Goal: Find specific fact: Find contact information

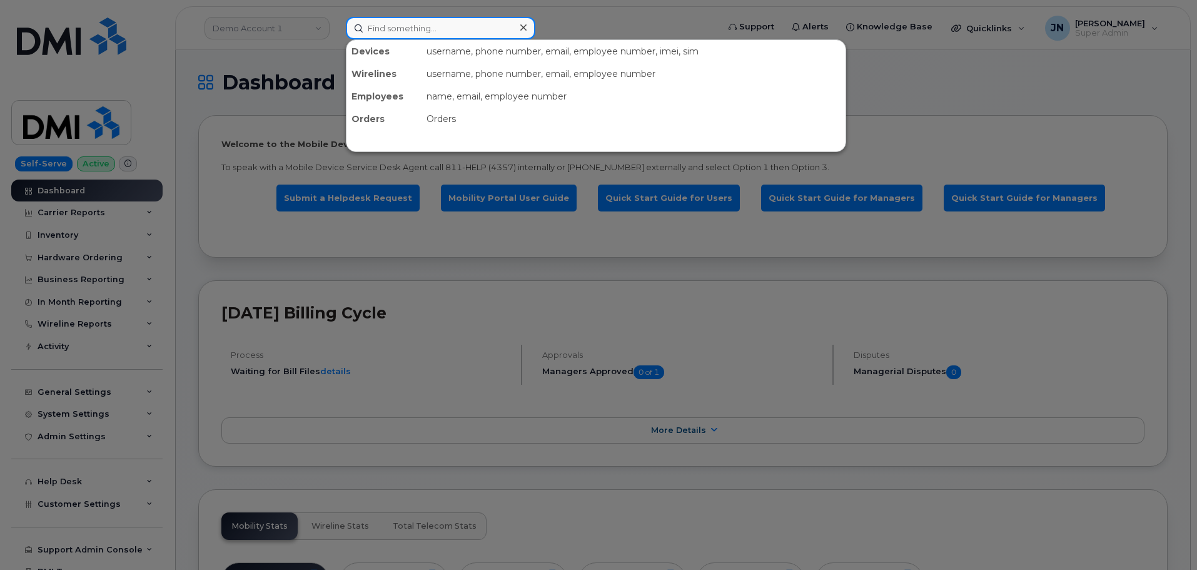
click at [408, 33] on input at bounding box center [441, 28] width 190 height 23
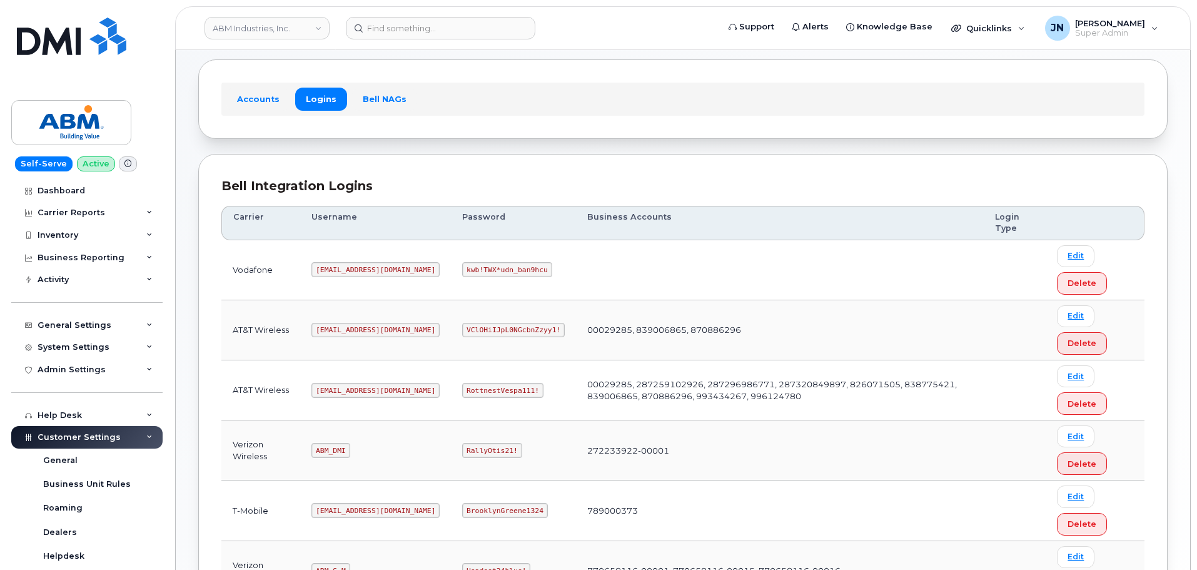
scroll to position [83, 0]
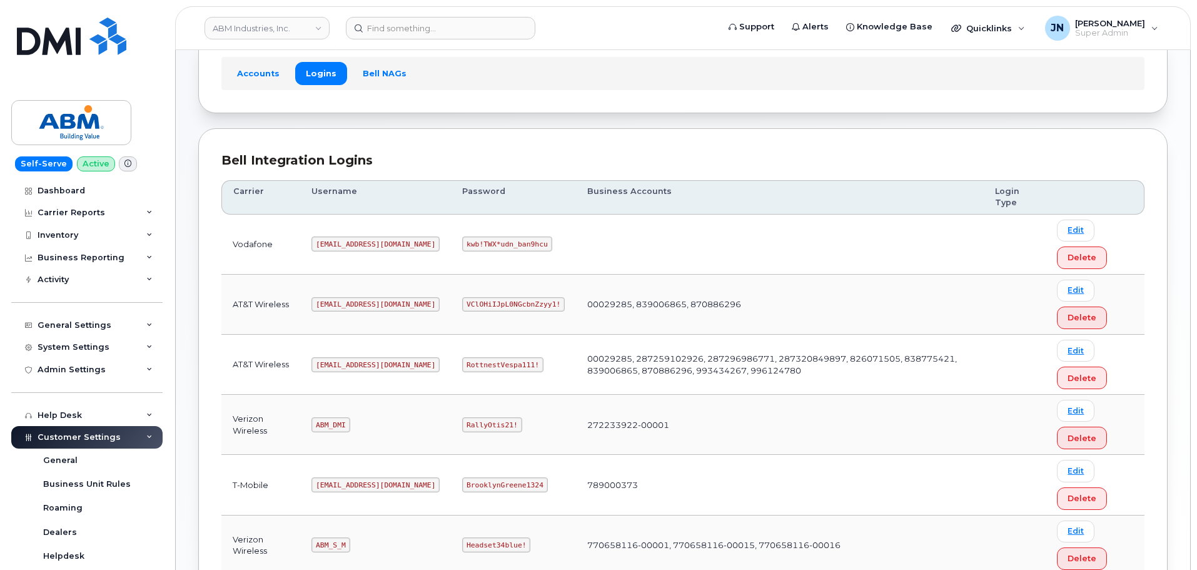
click at [339, 422] on code "ABM_DMI" at bounding box center [331, 424] width 38 height 15
click at [330, 435] on td "ABM_DMI" at bounding box center [375, 425] width 151 height 60
click at [335, 425] on code "ABM_DMI" at bounding box center [331, 424] width 38 height 15
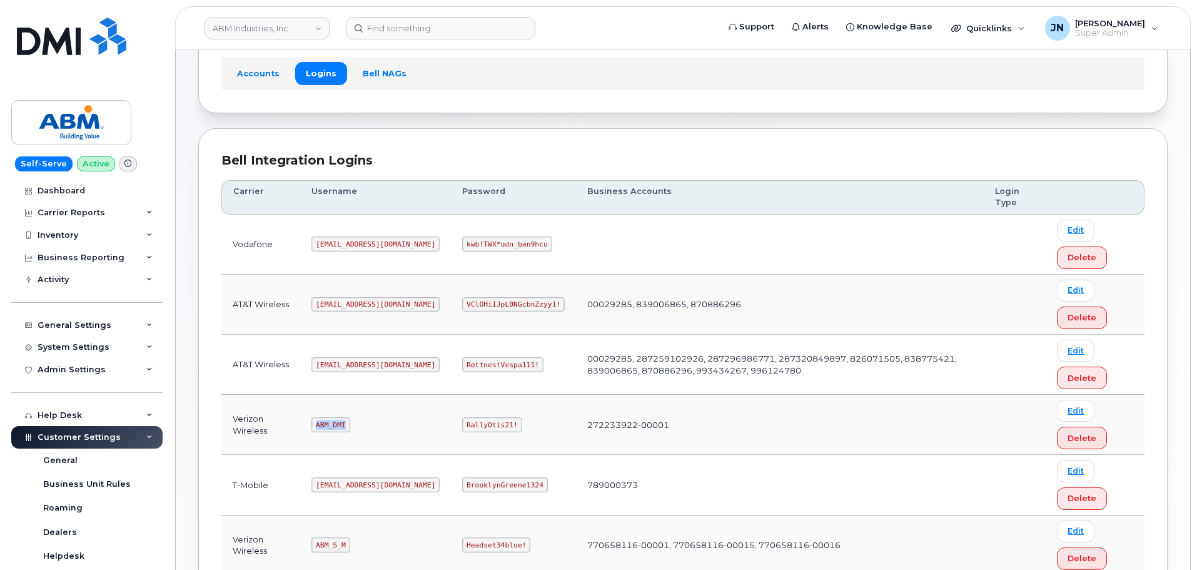
click at [332, 420] on code "ABM_DMI" at bounding box center [331, 424] width 38 height 15
click at [462, 425] on code "RallyOtis21!" at bounding box center [491, 424] width 59 height 15
click at [337, 422] on code "ABM_DMI" at bounding box center [331, 424] width 38 height 15
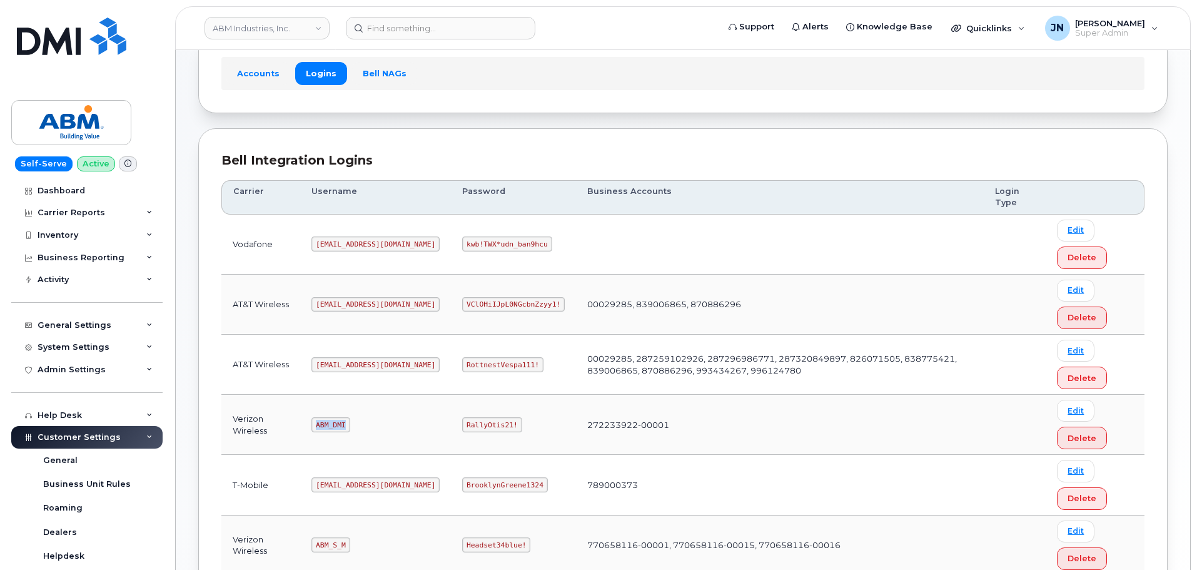
click at [337, 422] on code "ABM_DMI" at bounding box center [331, 424] width 38 height 15
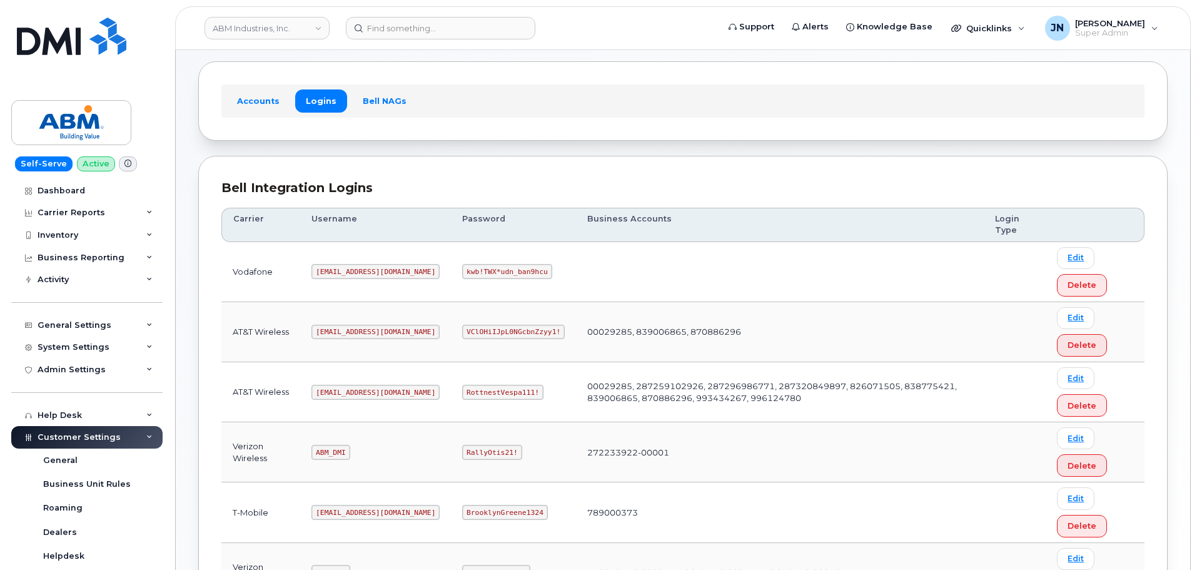
scroll to position [83, 0]
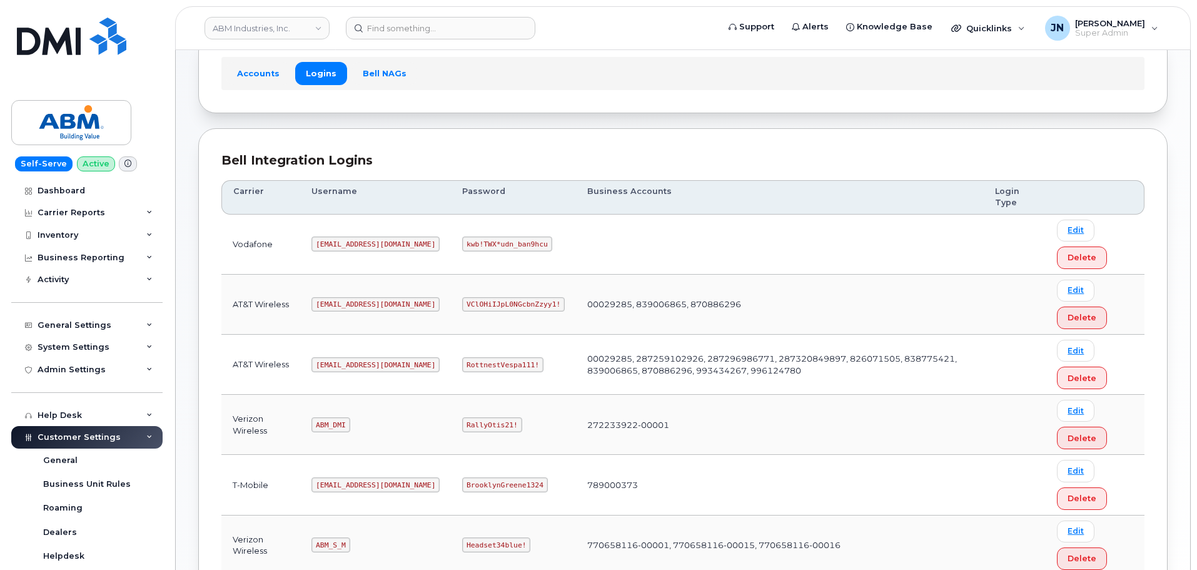
click at [348, 363] on code "abm@dminc.com" at bounding box center [376, 364] width 128 height 15
click at [350, 363] on code "abm@dminc.com" at bounding box center [376, 364] width 128 height 15
click at [348, 360] on code "abm@dminc.com" at bounding box center [376, 364] width 128 height 15
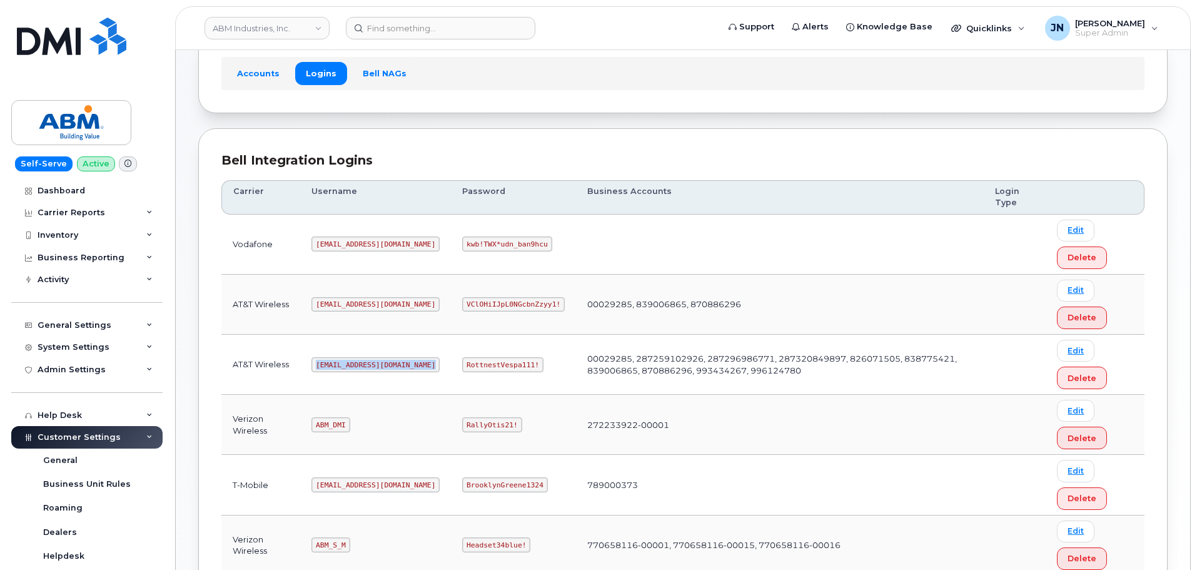
click at [348, 360] on code "abm@dminc.com" at bounding box center [376, 364] width 128 height 15
click at [492, 64] on div "Accounts Logins Bell NAGs" at bounding box center [682, 73] width 923 height 33
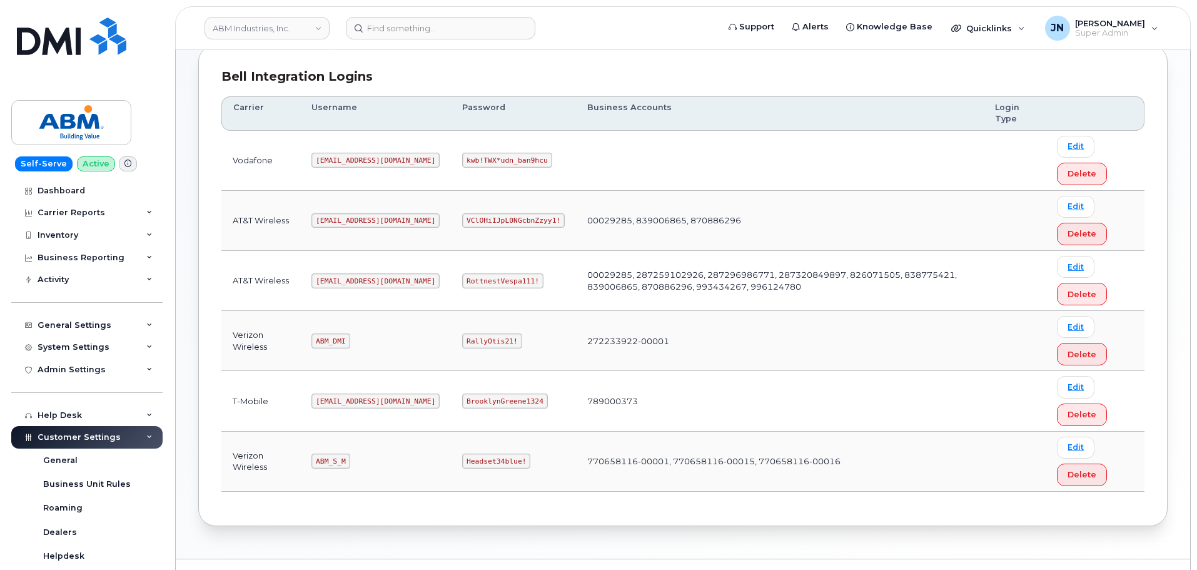
click at [351, 283] on code "abm@dminc.com" at bounding box center [376, 280] width 128 height 15
copy code "abm@dminc.com"
click at [462, 283] on code "RottnestVespa111!" at bounding box center [502, 280] width 81 height 15
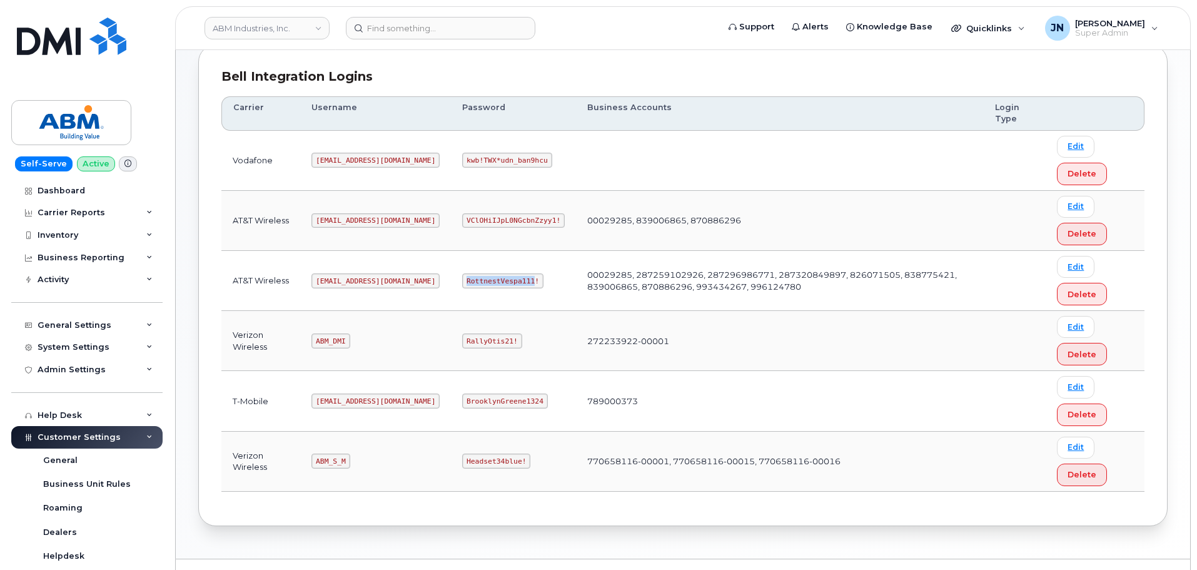
click at [462, 283] on code "RottnestVespa111!" at bounding box center [502, 280] width 81 height 15
copy code "RottnestVespa111!"
click at [334, 343] on code "ABM_DMI" at bounding box center [331, 340] width 38 height 15
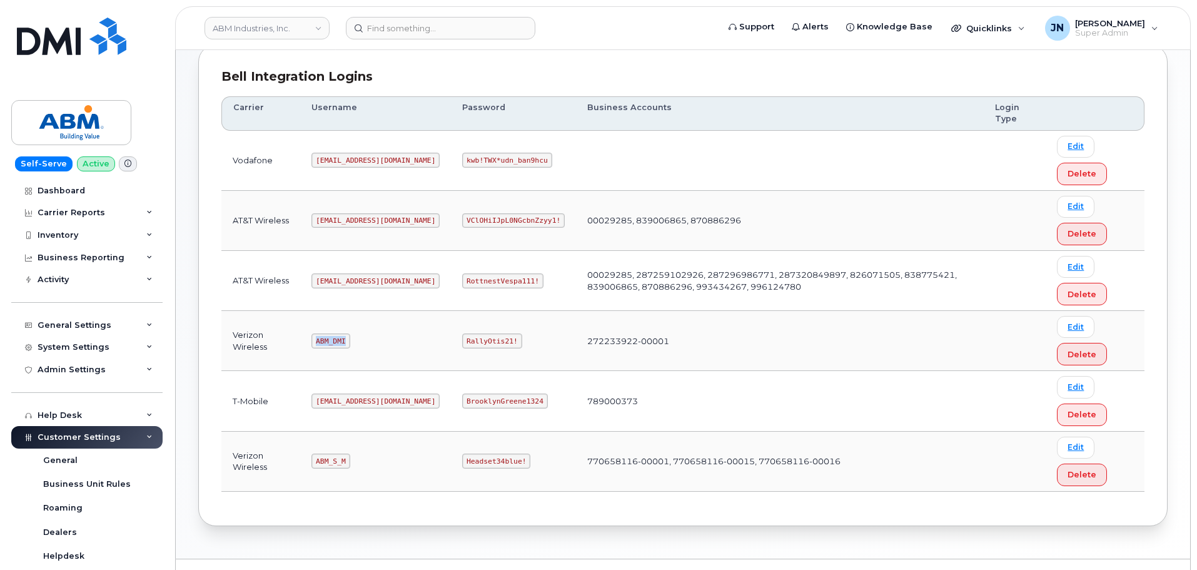
click at [334, 343] on code "ABM_DMI" at bounding box center [331, 340] width 38 height 15
copy code "ABM_DMI"
click at [462, 340] on code "RallyOtis21!" at bounding box center [491, 340] width 59 height 15
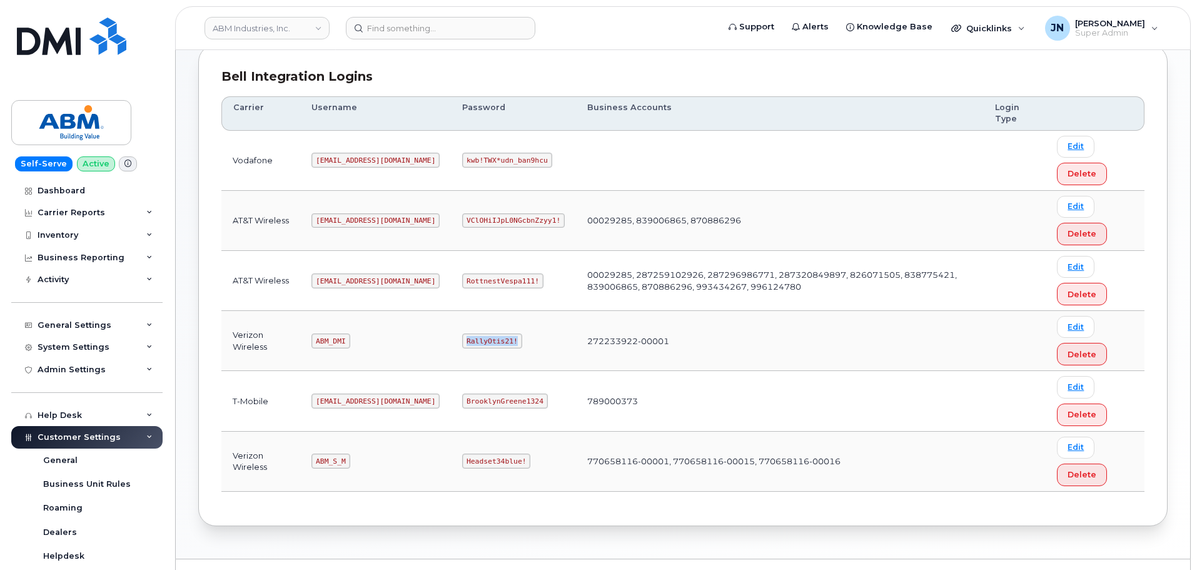
copy code "RallyOtis21!"
click at [330, 460] on code "ABM_S_M" at bounding box center [331, 461] width 38 height 15
click at [331, 459] on code "ABM_S_M" at bounding box center [331, 461] width 38 height 15
copy code "ABM_S_M"
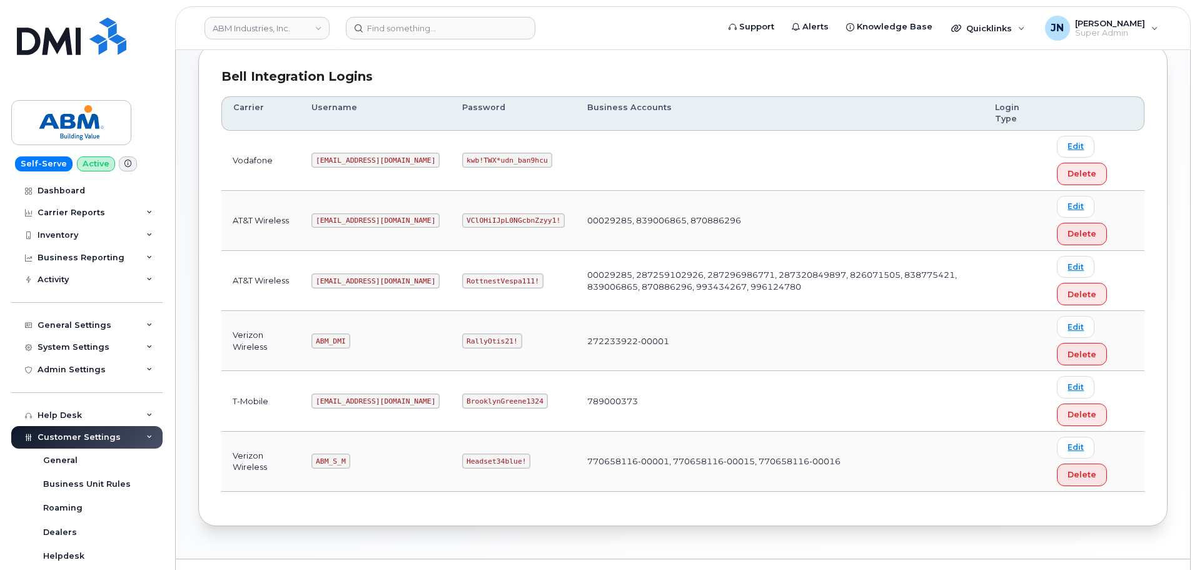
click at [462, 457] on code "Headset34blue!" at bounding box center [496, 461] width 68 height 15
copy code "Headset34blue!"
click at [340, 460] on code "ABM_S_M" at bounding box center [331, 461] width 38 height 15
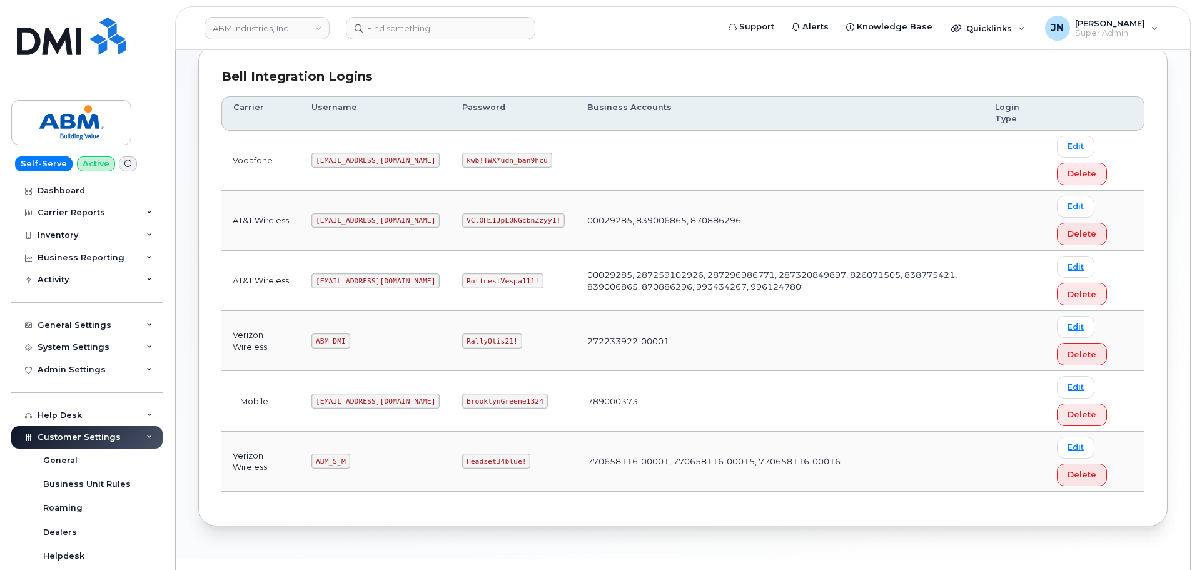
click at [338, 461] on code "ABM_S_M" at bounding box center [331, 461] width 38 height 15
copy code "ABM_S_M"
click at [462, 457] on code "Headset34blue!" at bounding box center [496, 461] width 68 height 15
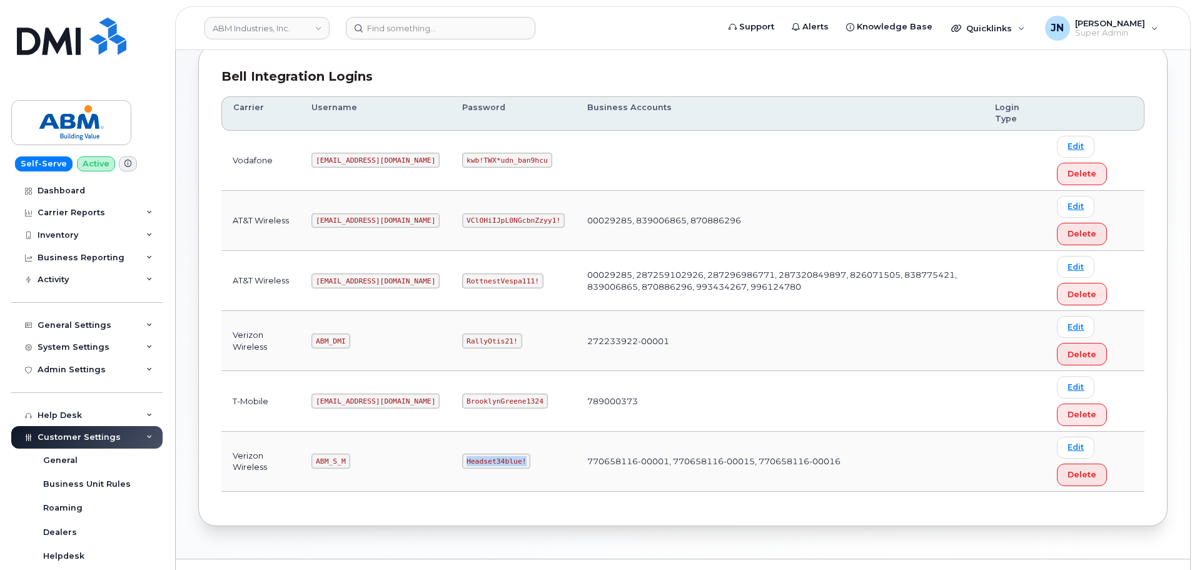
click at [462, 457] on code "Headset34blue!" at bounding box center [496, 461] width 68 height 15
copy code "Headset34blue!"
click at [330, 459] on code "ABM_S_M" at bounding box center [331, 461] width 38 height 15
copy code "ABM_S_M"
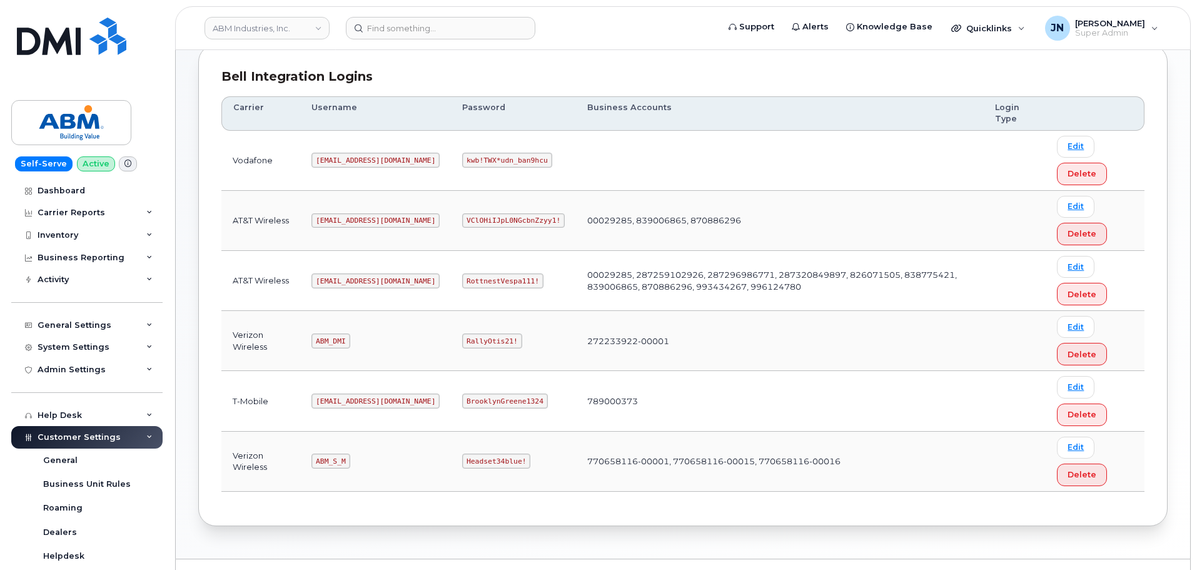
click at [462, 459] on code "Headset34blue!" at bounding box center [496, 461] width 68 height 15
copy code "Headset34blue!"
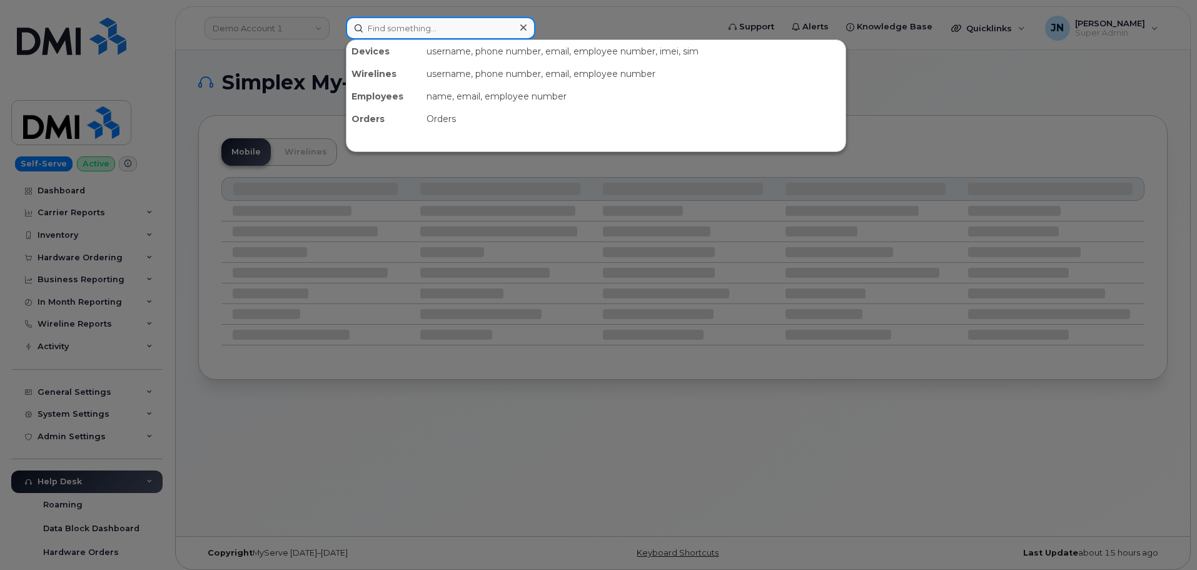
click at [425, 38] on input at bounding box center [441, 28] width 190 height 23
paste input "3465770369"
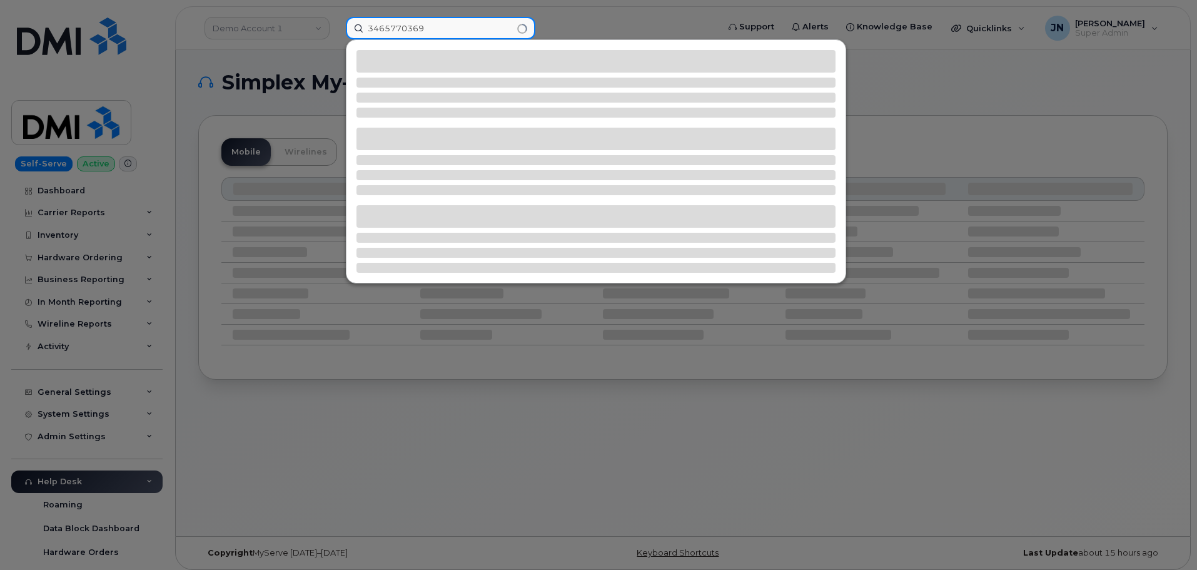
type input "3465770369"
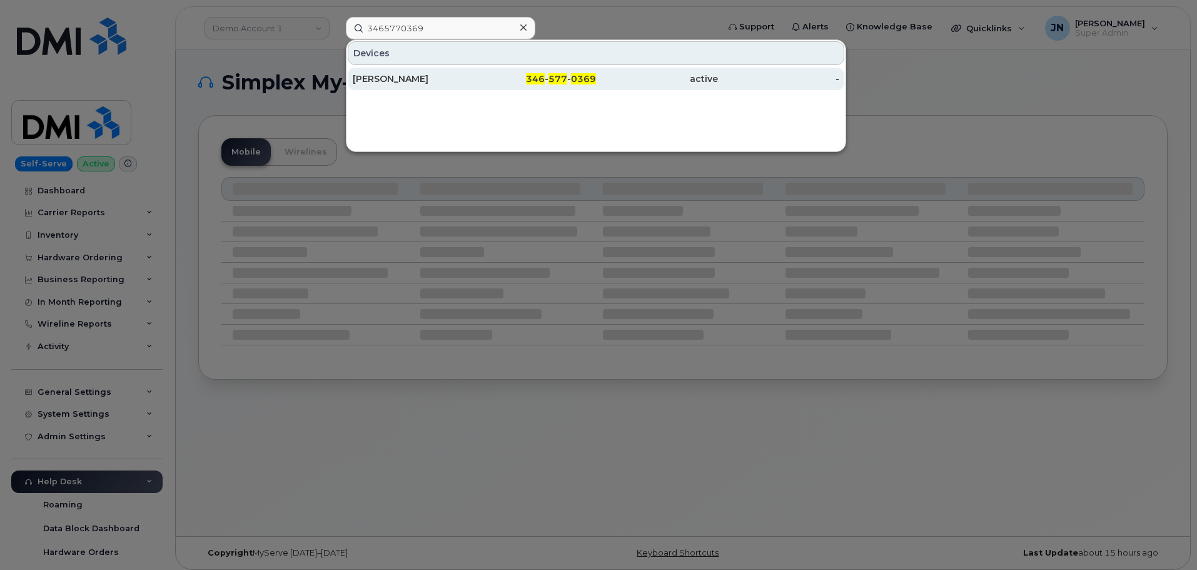
click at [438, 80] on div "ALBERT PACKARD" at bounding box center [414, 79] width 122 height 13
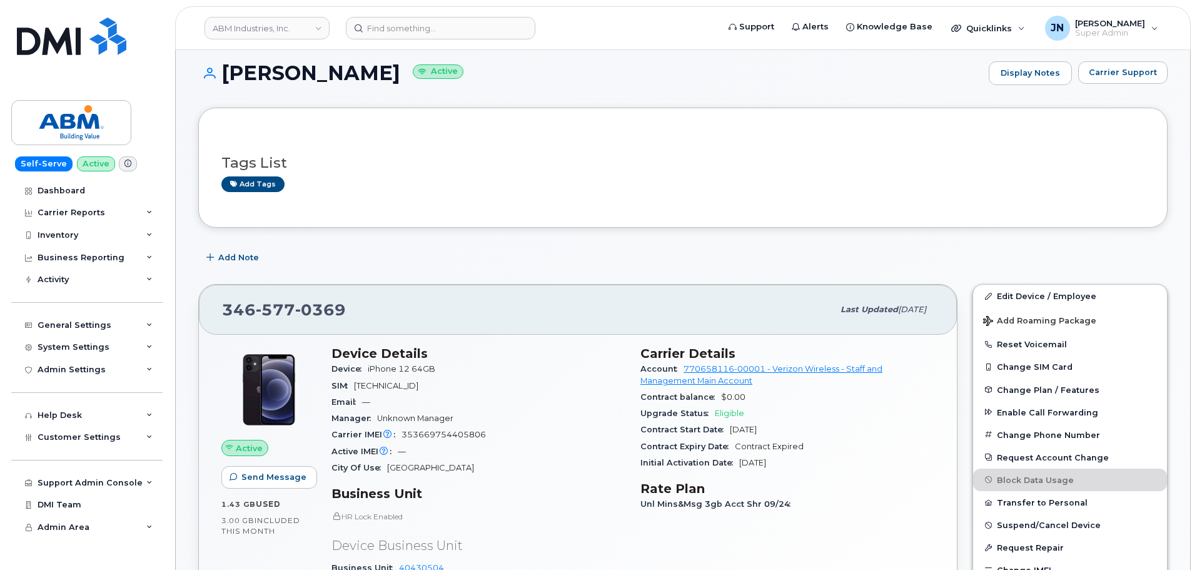
scroll to position [83, 0]
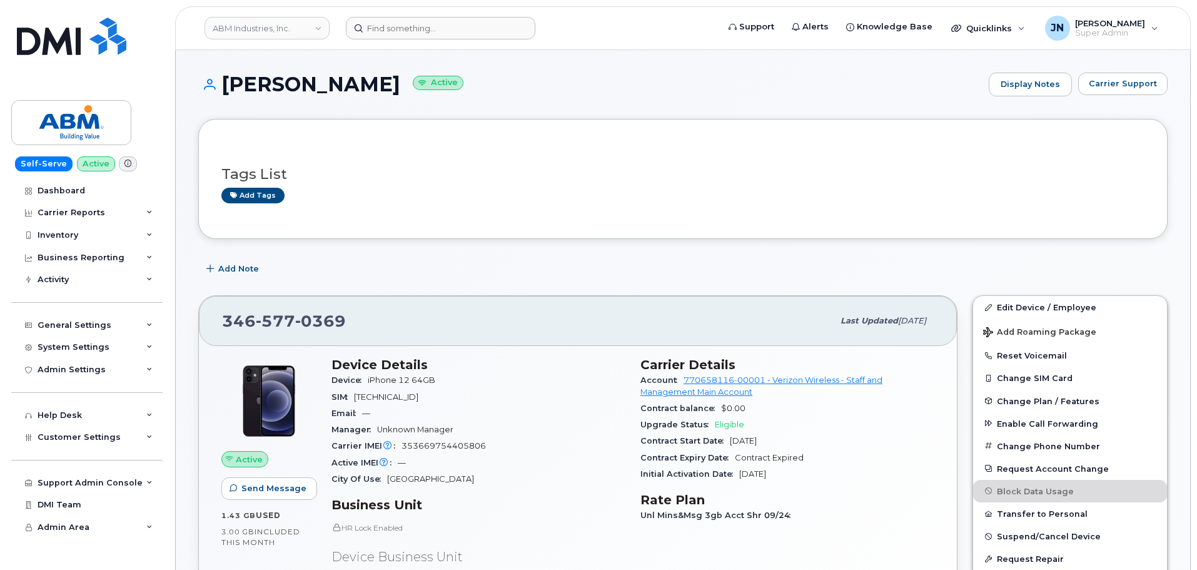
scroll to position [83, 0]
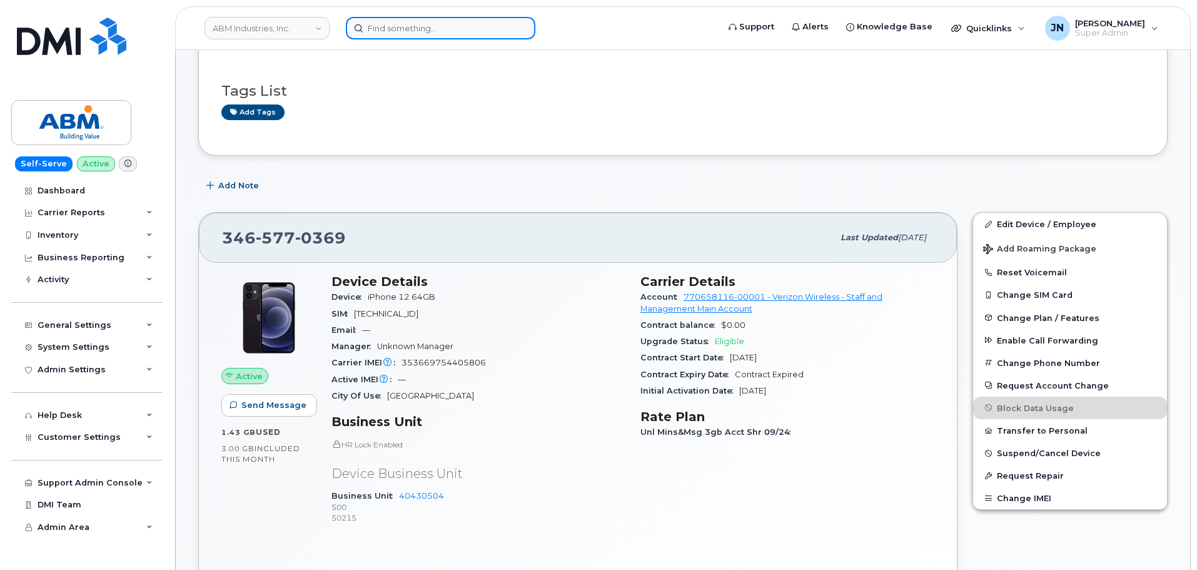
click at [415, 30] on input at bounding box center [441, 28] width 190 height 23
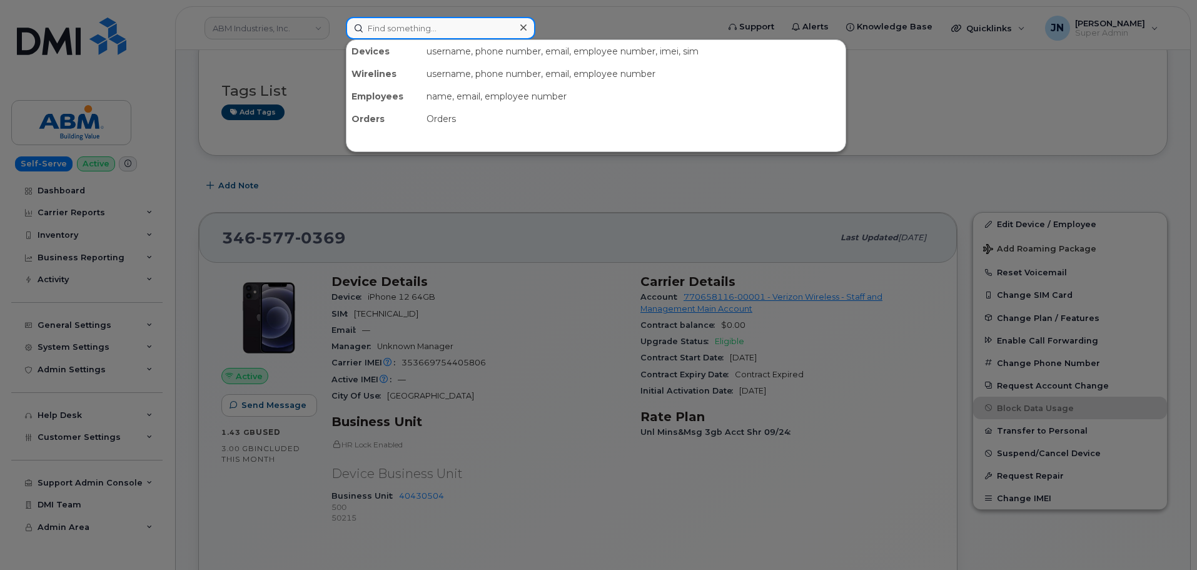
paste input "350585974608818"
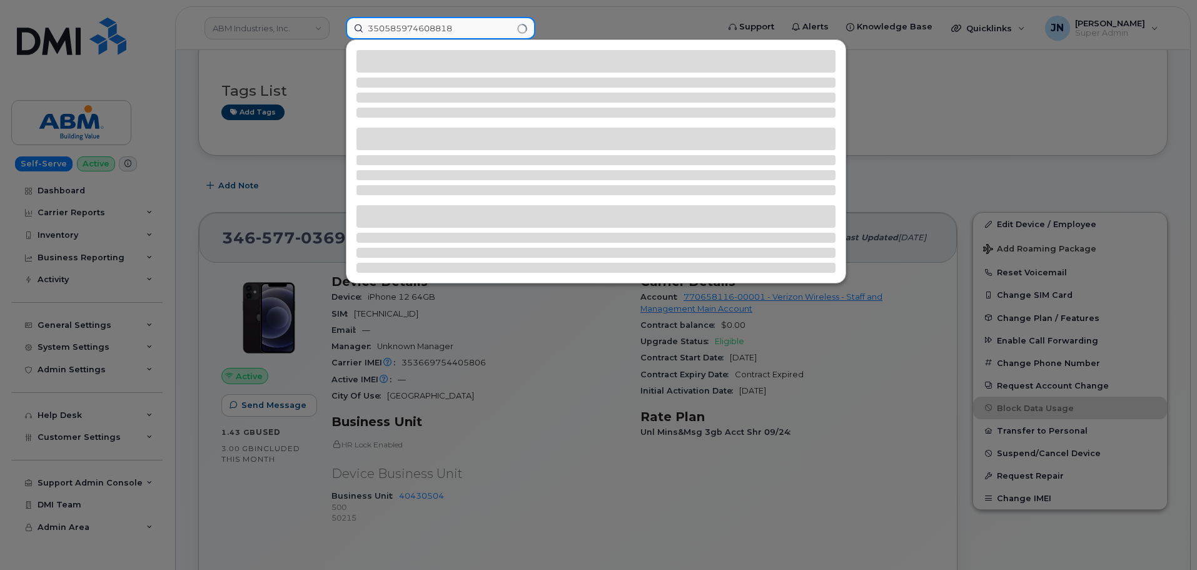
type input "350585974608818"
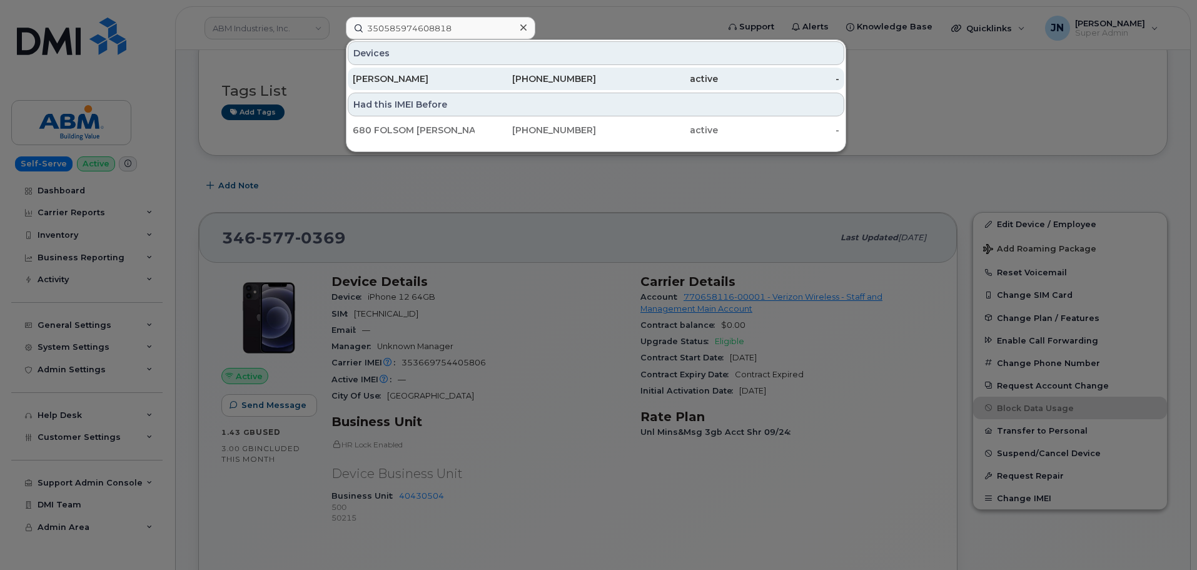
click at [470, 72] on div "MOHAMED ALMAKRAI" at bounding box center [414, 79] width 122 height 23
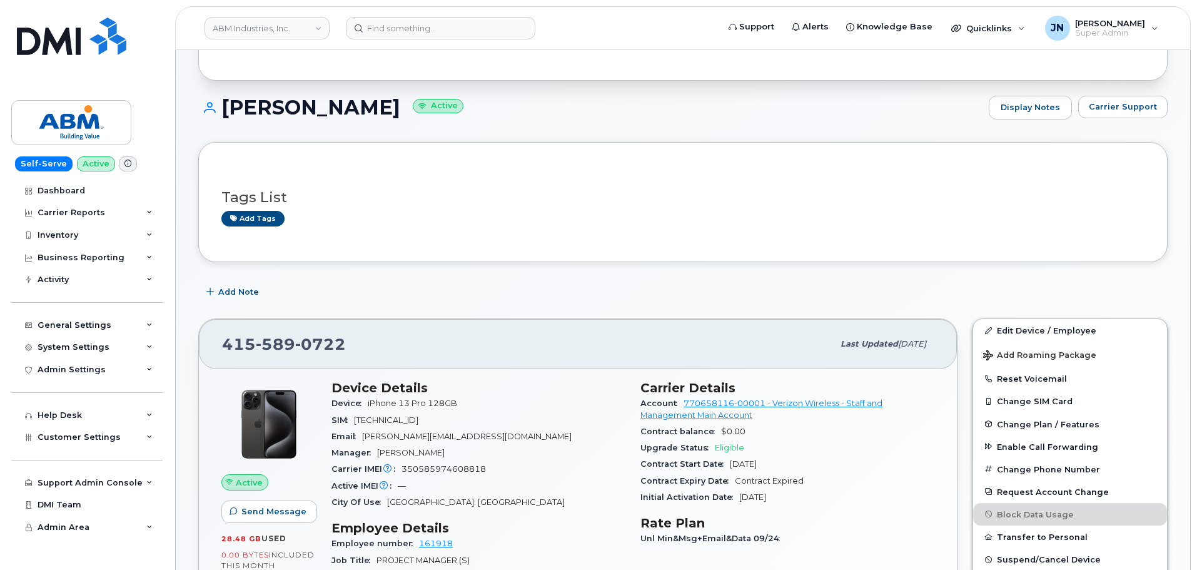
scroll to position [333, 0]
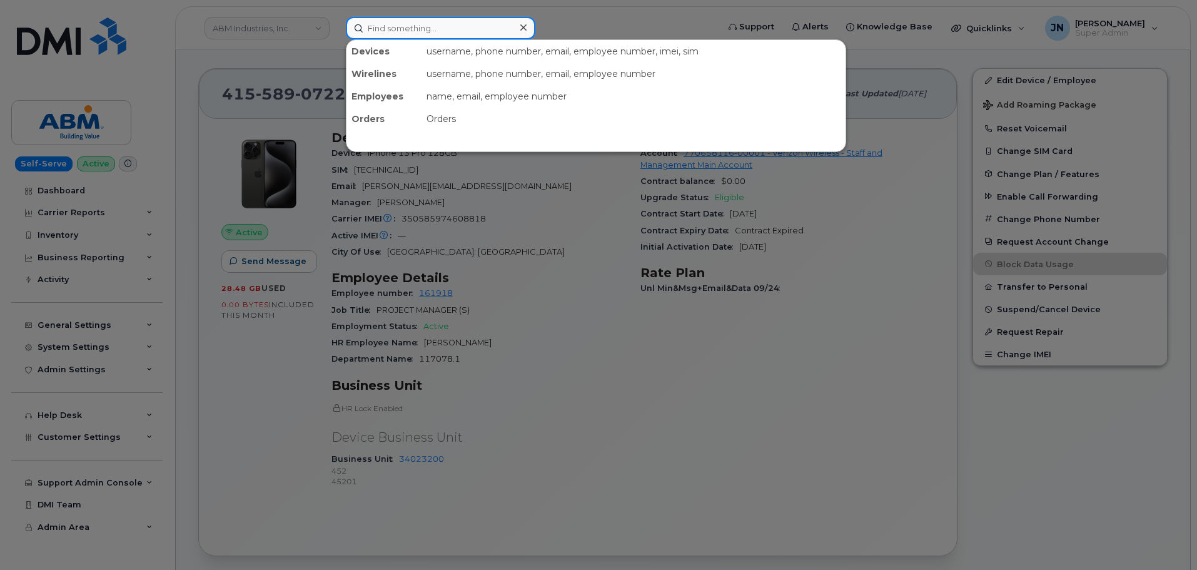
click at [444, 28] on input at bounding box center [441, 28] width 190 height 23
paste input "350585974608818"
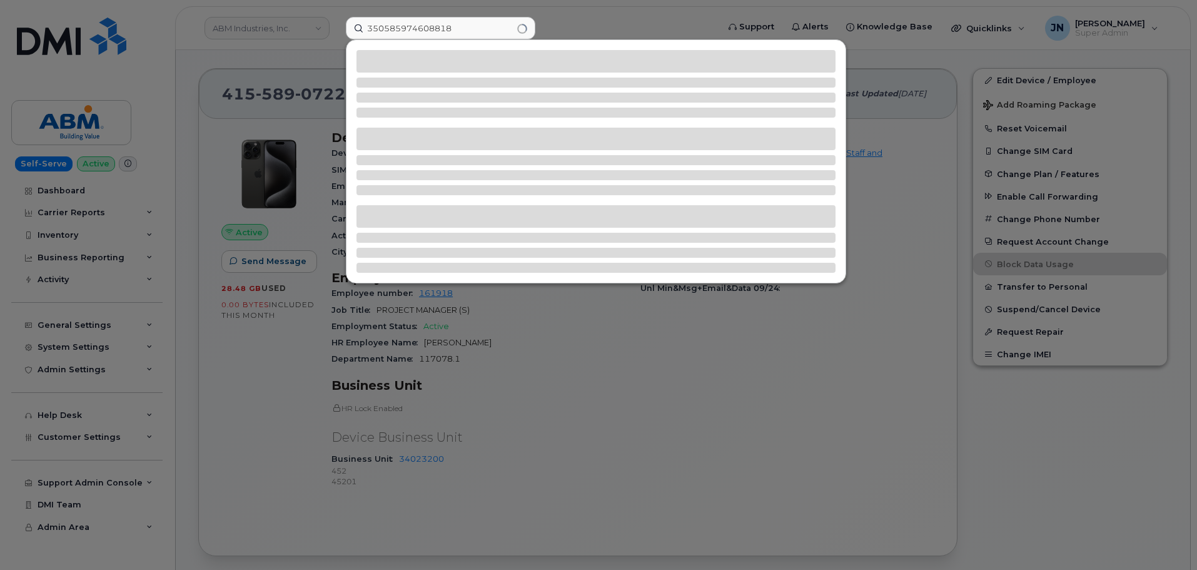
click at [604, 451] on div at bounding box center [598, 285] width 1197 height 570
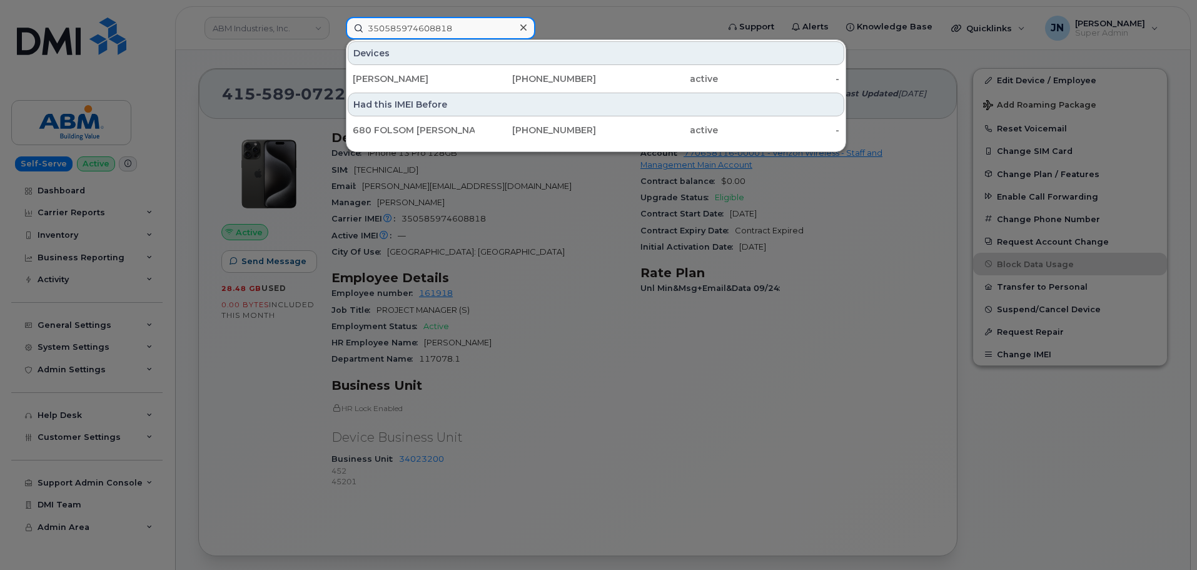
click at [428, 31] on input "350585974608818" at bounding box center [441, 28] width 190 height 23
paste input "46.577.0369"
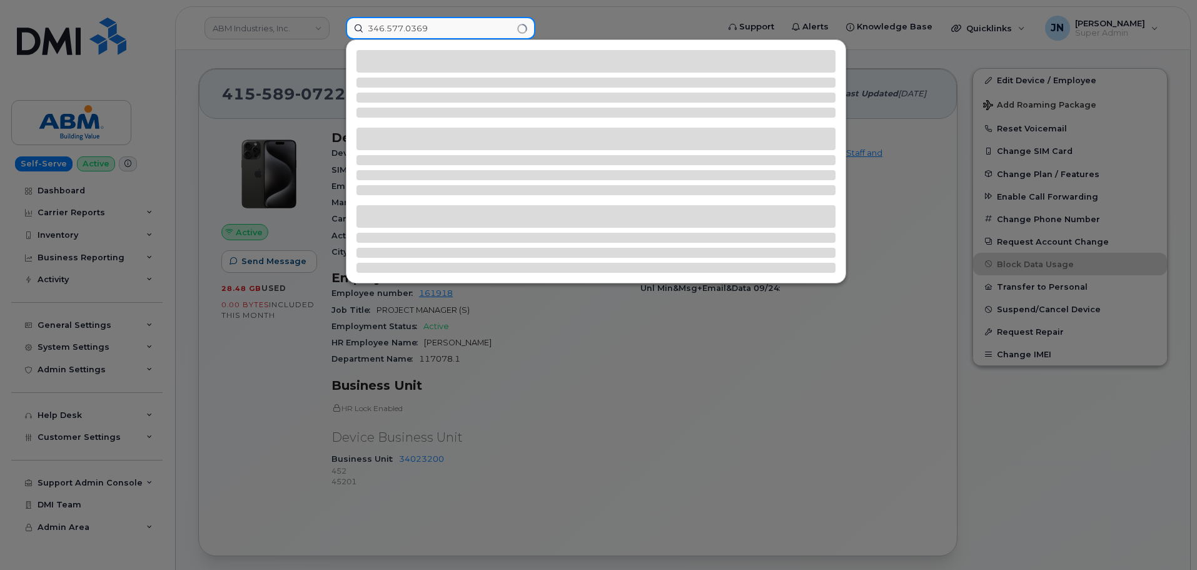
type input "346.577.0369"
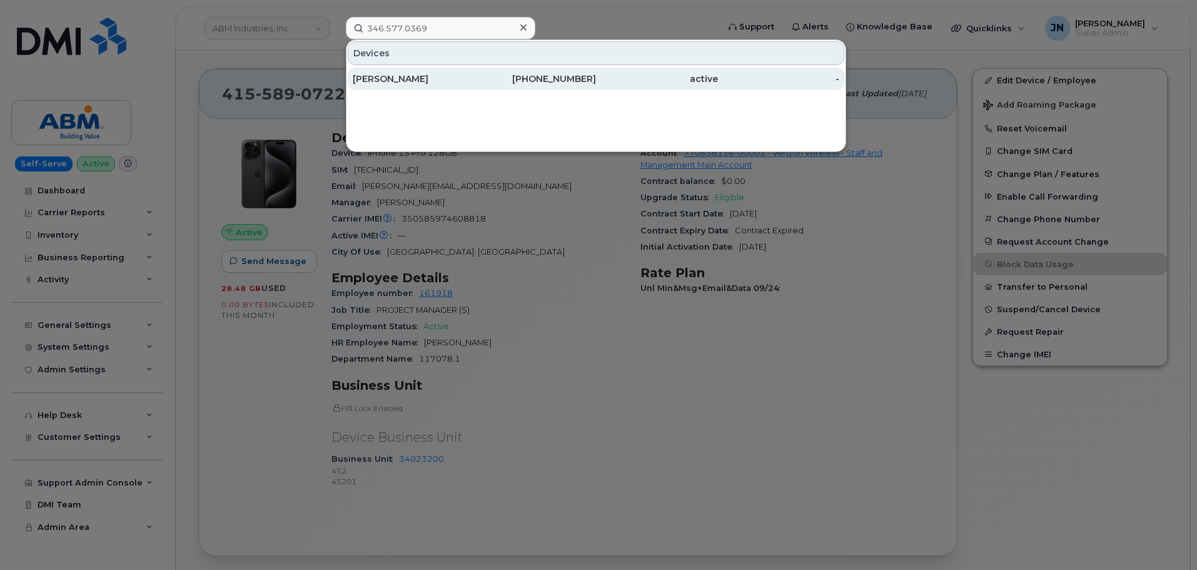
click at [403, 80] on div "[PERSON_NAME]" at bounding box center [414, 79] width 122 height 13
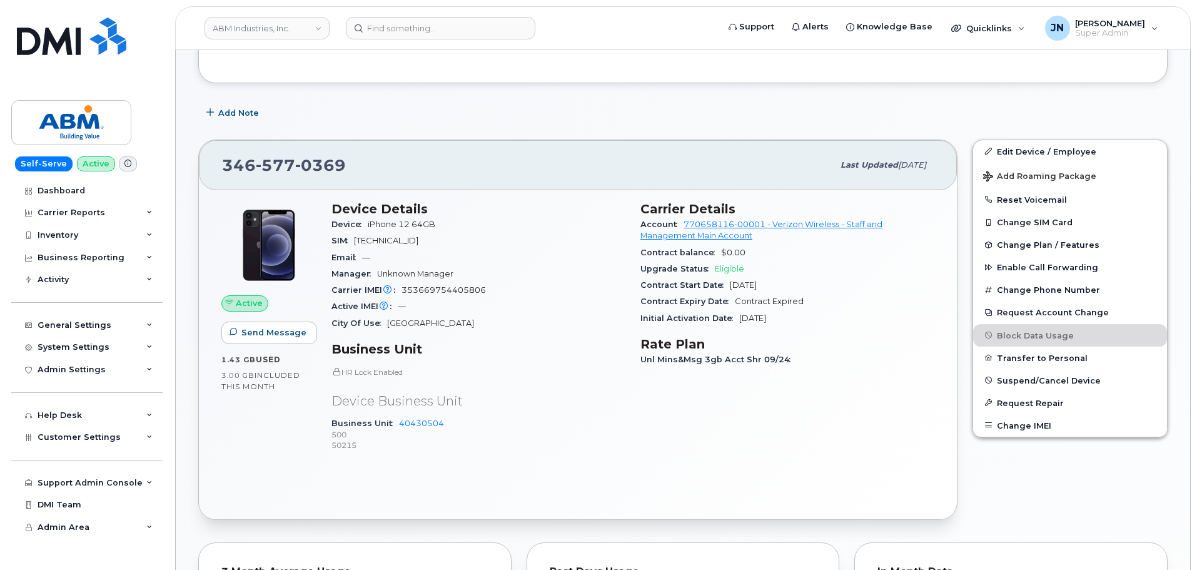
scroll to position [156, 0]
click at [446, 290] on span "353669754405806" at bounding box center [444, 289] width 84 height 9
copy span "353669754405806"
click at [468, 24] on input at bounding box center [441, 28] width 190 height 23
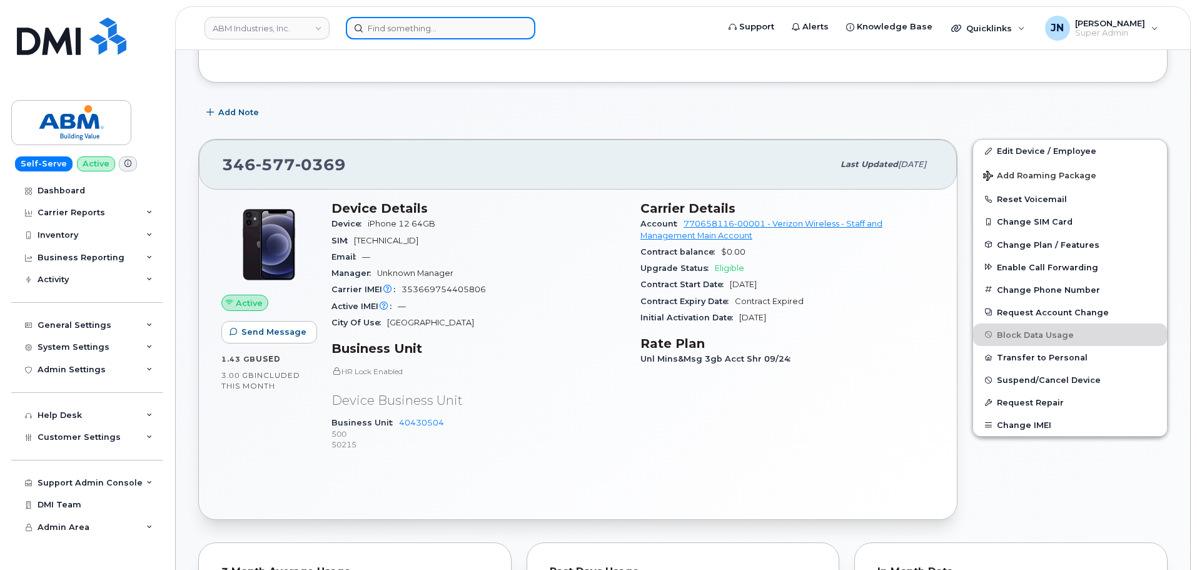
paste input "7148802590"
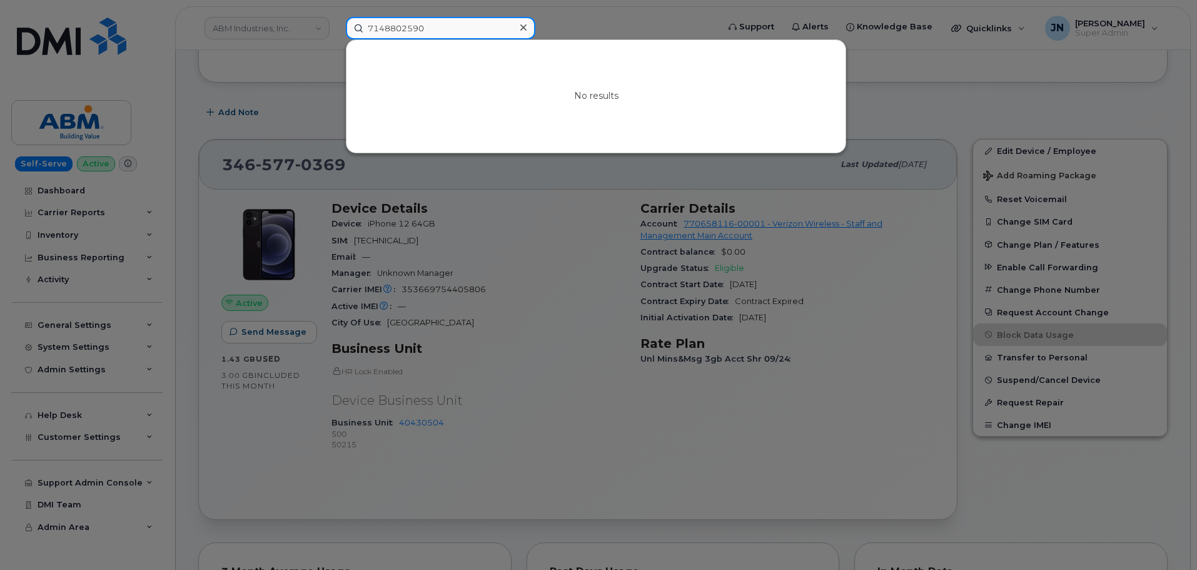
click at [448, 23] on input "7148802590" at bounding box center [441, 28] width 190 height 23
click at [447, 24] on input "7148802590" at bounding box center [441, 28] width 190 height 23
paste input "[PHONE_NUMBER]"
click at [373, 29] on input "[PHONE_NUMBER]" at bounding box center [441, 28] width 190 height 23
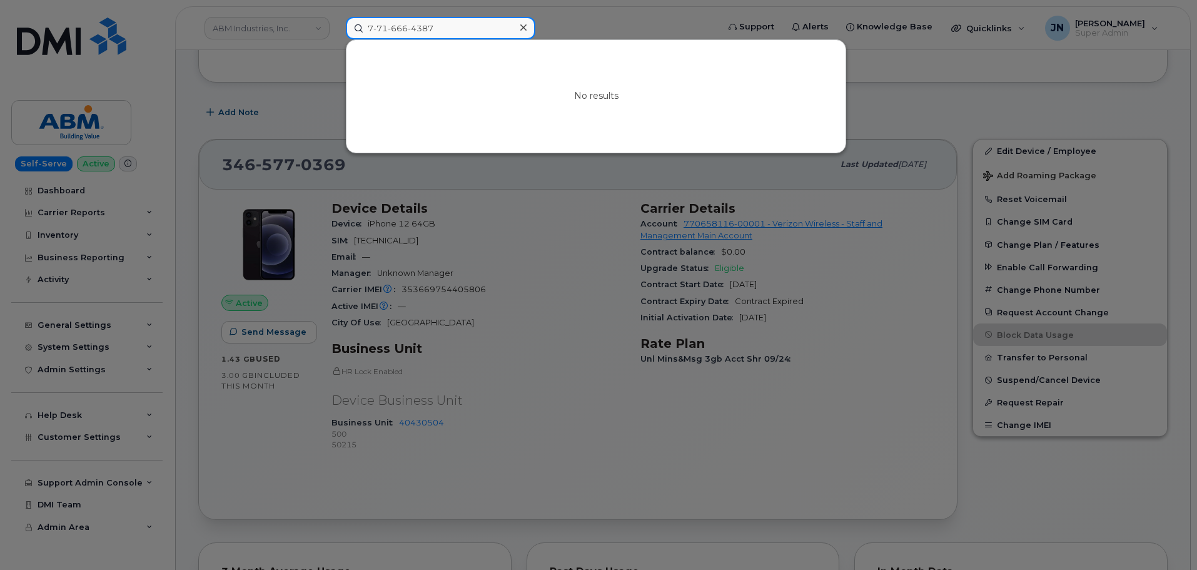
click at [377, 29] on input "7-71-666-4387" at bounding box center [441, 28] width 190 height 23
click at [410, 32] on input "[PHONE_NUMBER]" at bounding box center [441, 28] width 190 height 23
click at [410, 32] on input "771-666-4387" at bounding box center [441, 28] width 190 height 23
click at [382, 31] on input "771-666-4387" at bounding box center [441, 28] width 190 height 23
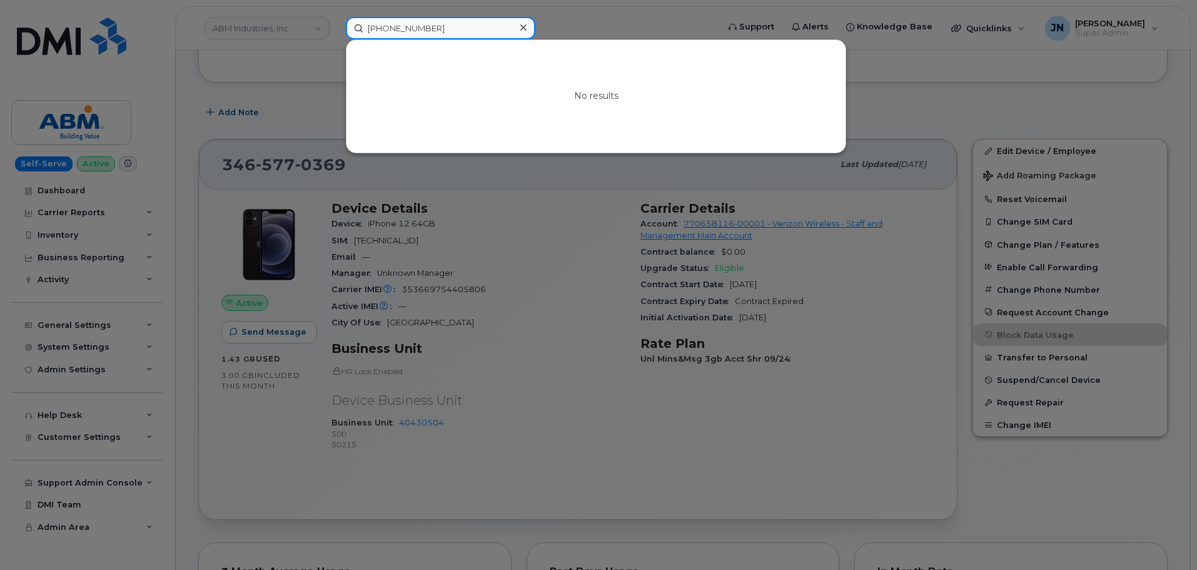
click at [382, 31] on input "771-666-4387" at bounding box center [441, 28] width 190 height 23
paste input "522"
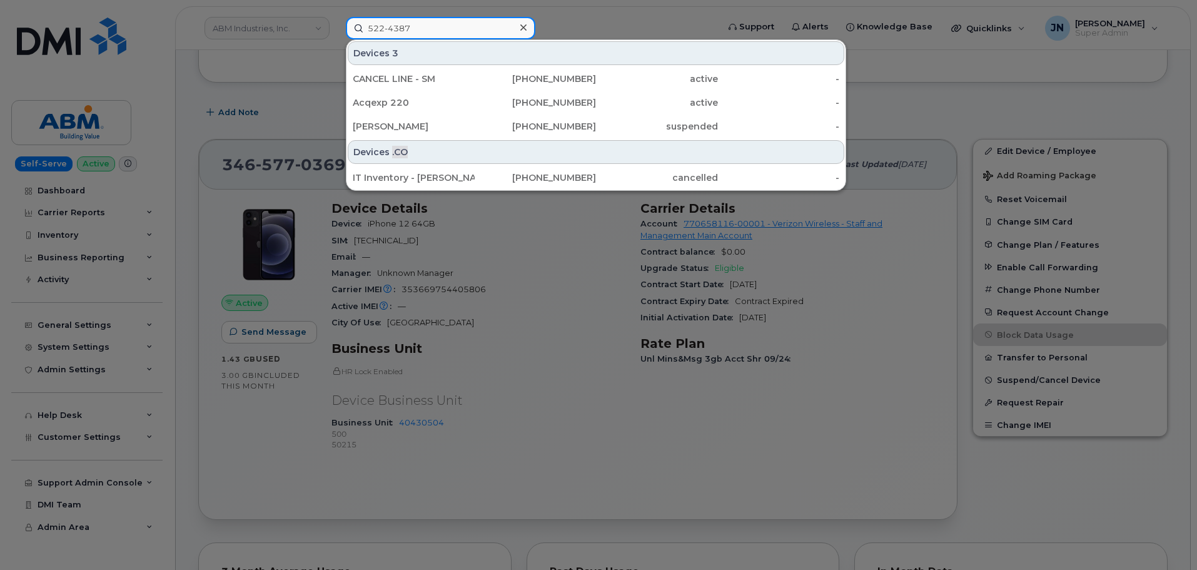
click at [388, 29] on input "522-4387" at bounding box center [441, 28] width 190 height 23
click at [387, 29] on input "522-4387" at bounding box center [441, 28] width 190 height 23
paste input "[PERSON_NAME]"
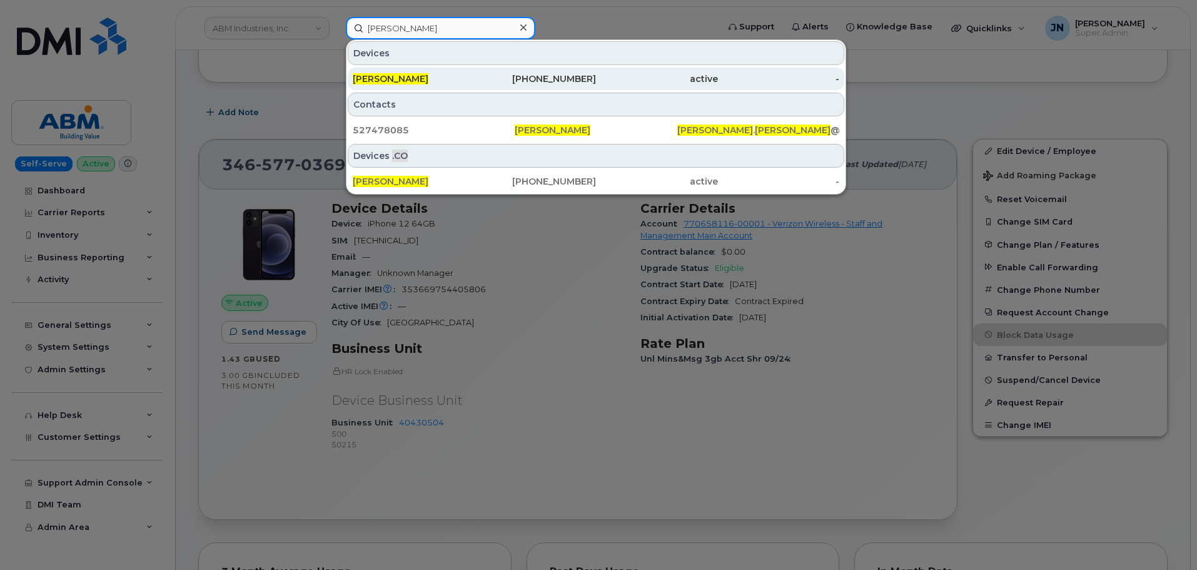
type input "[PERSON_NAME]"
click at [533, 78] on div "647-527-3498" at bounding box center [536, 79] width 122 height 13
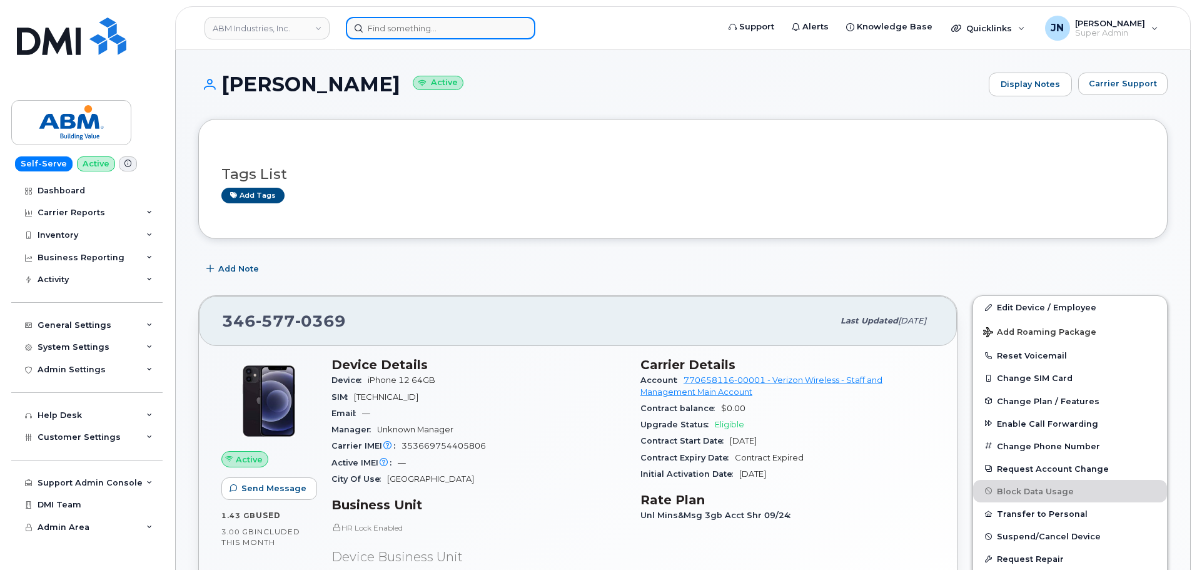
click at [392, 23] on input at bounding box center [441, 28] width 190 height 23
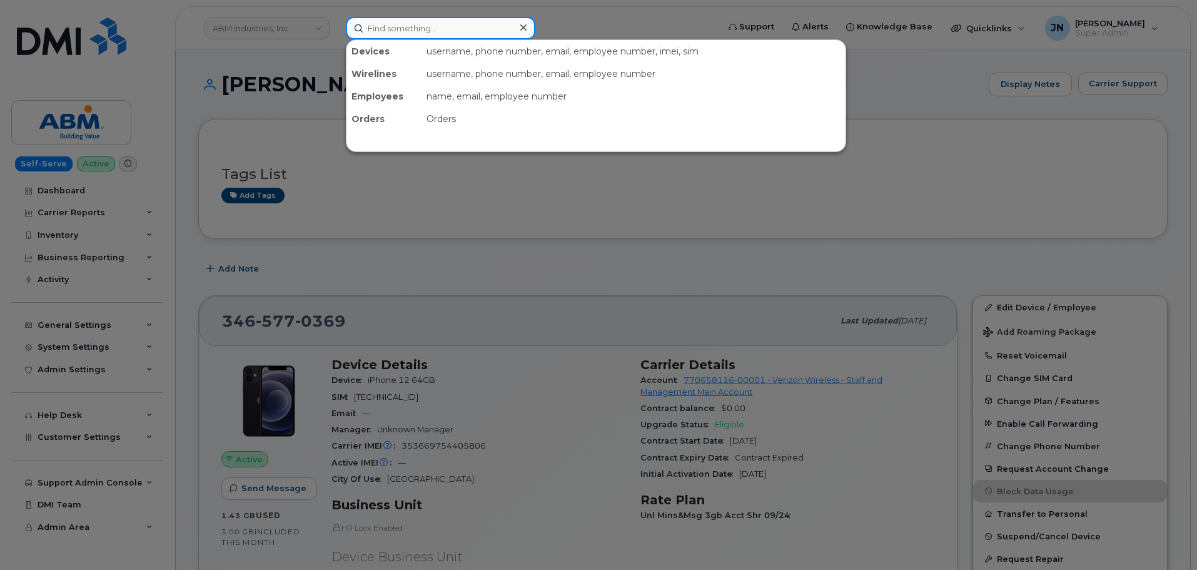
paste input "[PERSON_NAME]"
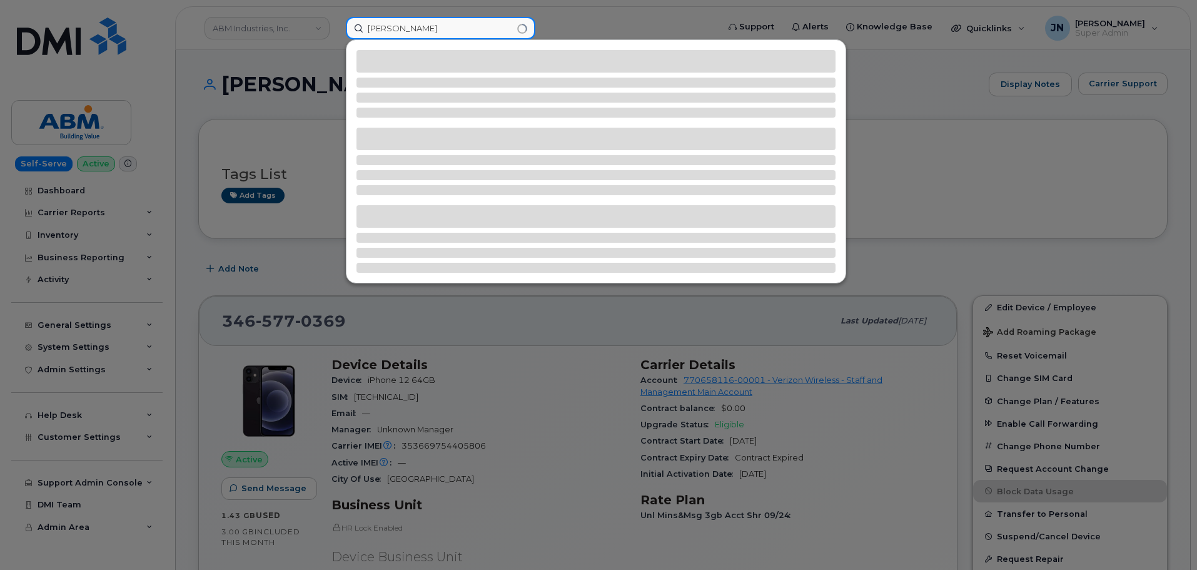
type input "[PERSON_NAME]"
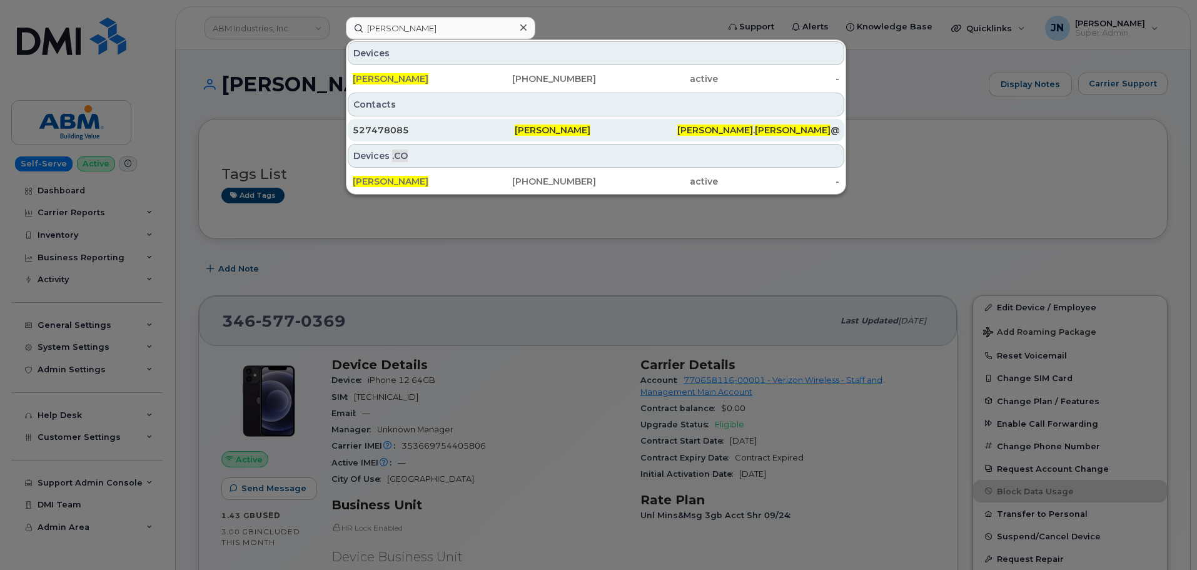
click at [450, 132] on div "527478085" at bounding box center [434, 130] width 162 height 13
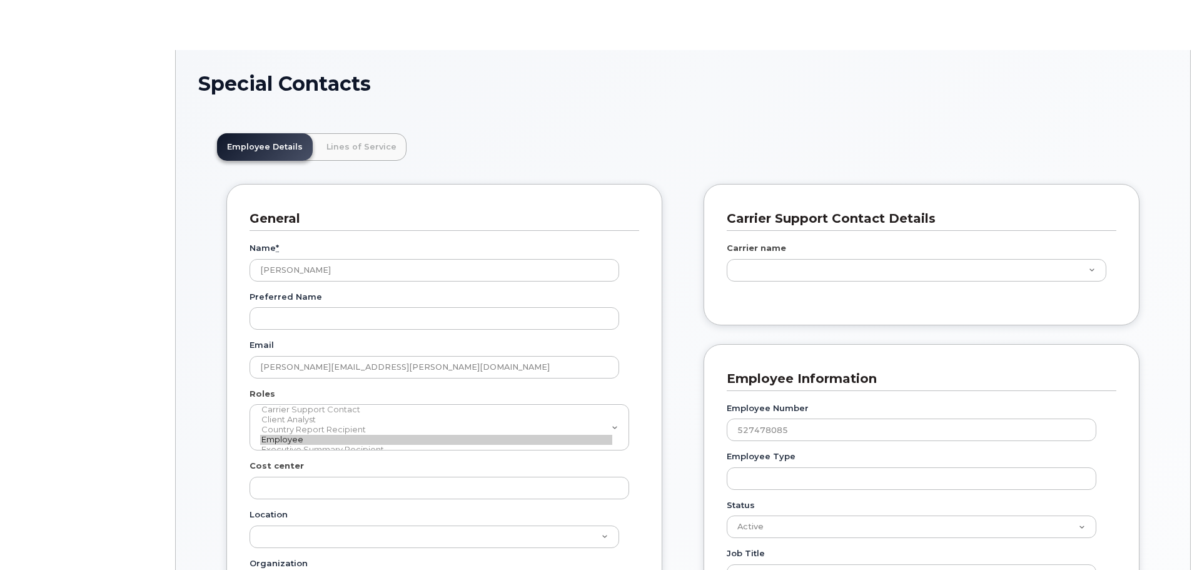
type input "3863576"
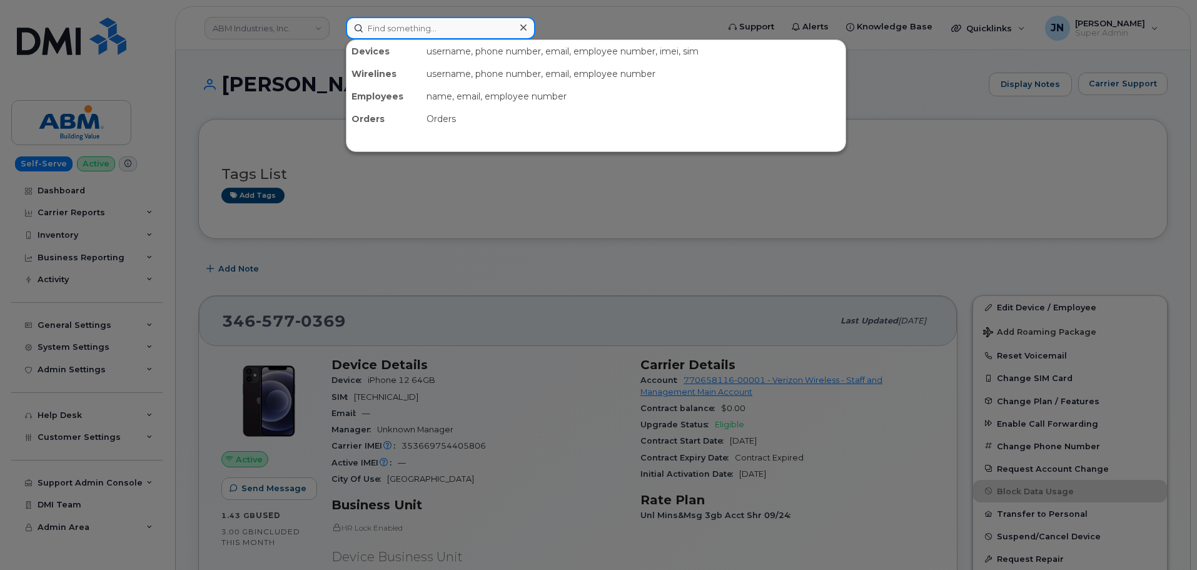
click at [430, 38] on input at bounding box center [441, 28] width 190 height 23
paste input "Caroline Paxton"
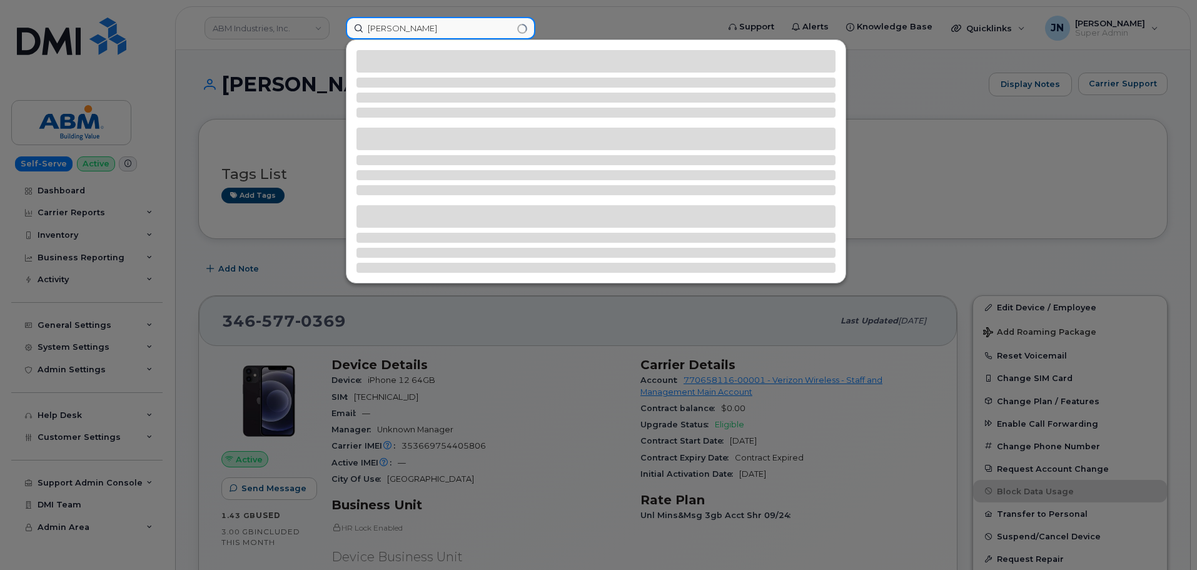
type input "Caroline Paxton"
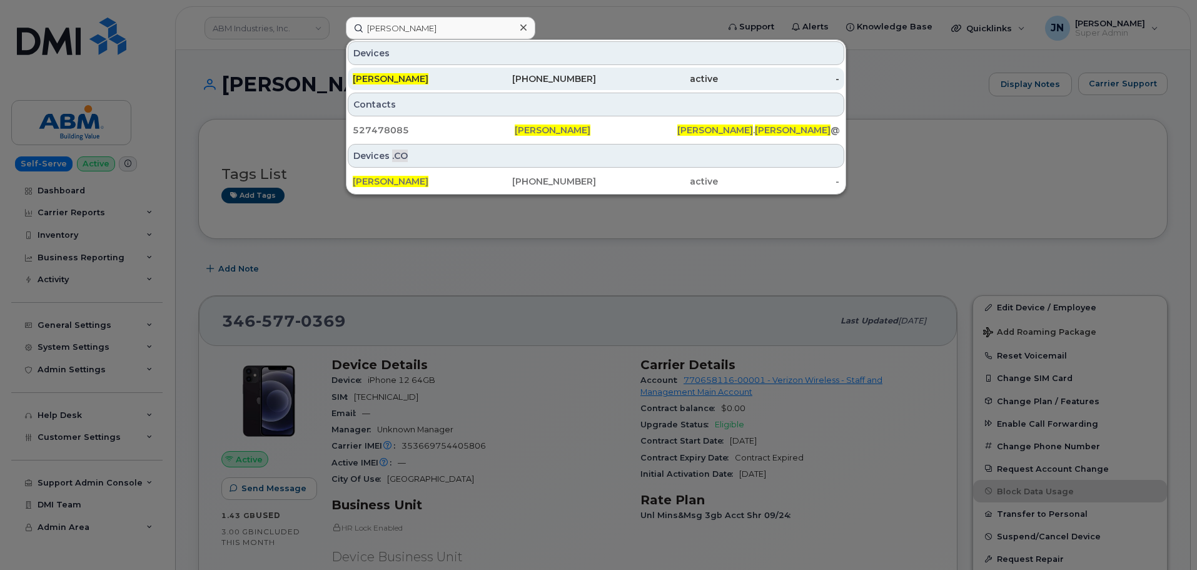
click at [441, 80] on div "Caroline Paxton" at bounding box center [414, 79] width 122 height 13
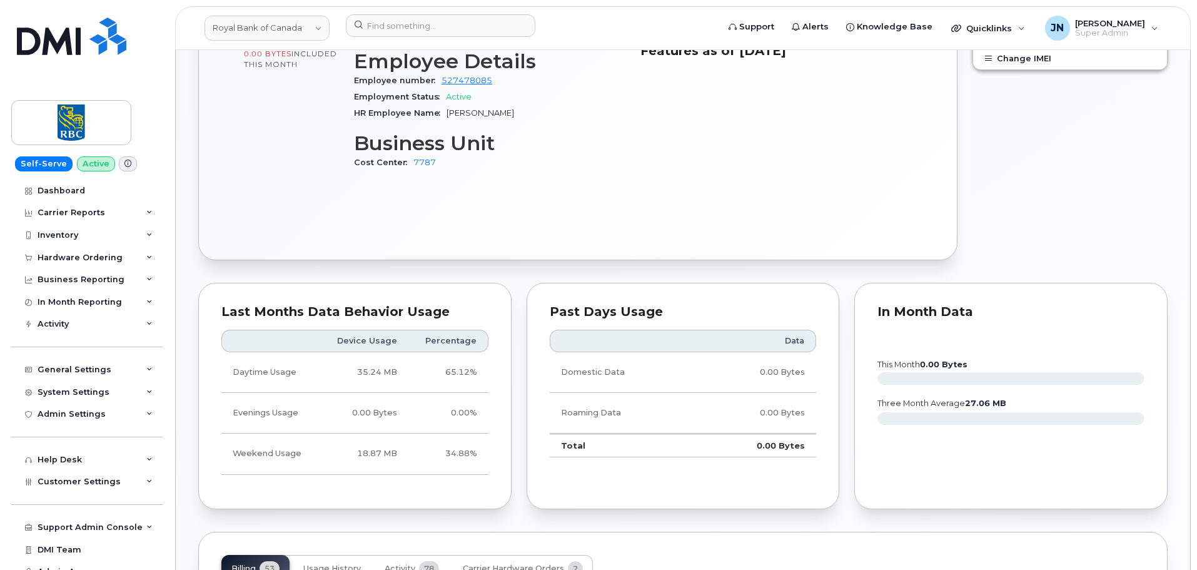
scroll to position [167, 0]
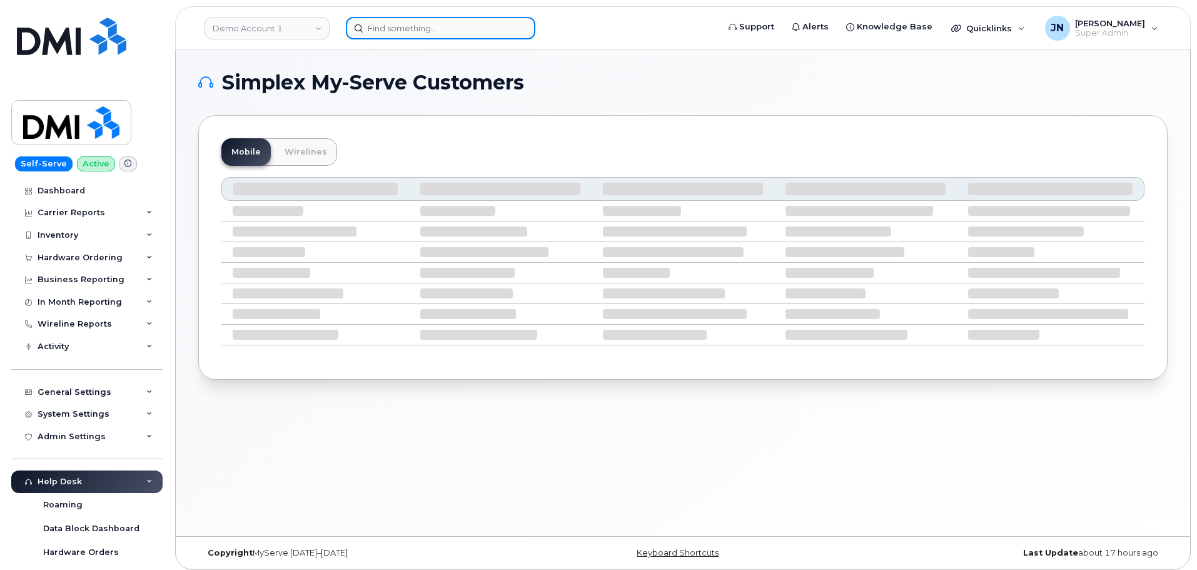
click at [403, 33] on input at bounding box center [441, 28] width 190 height 23
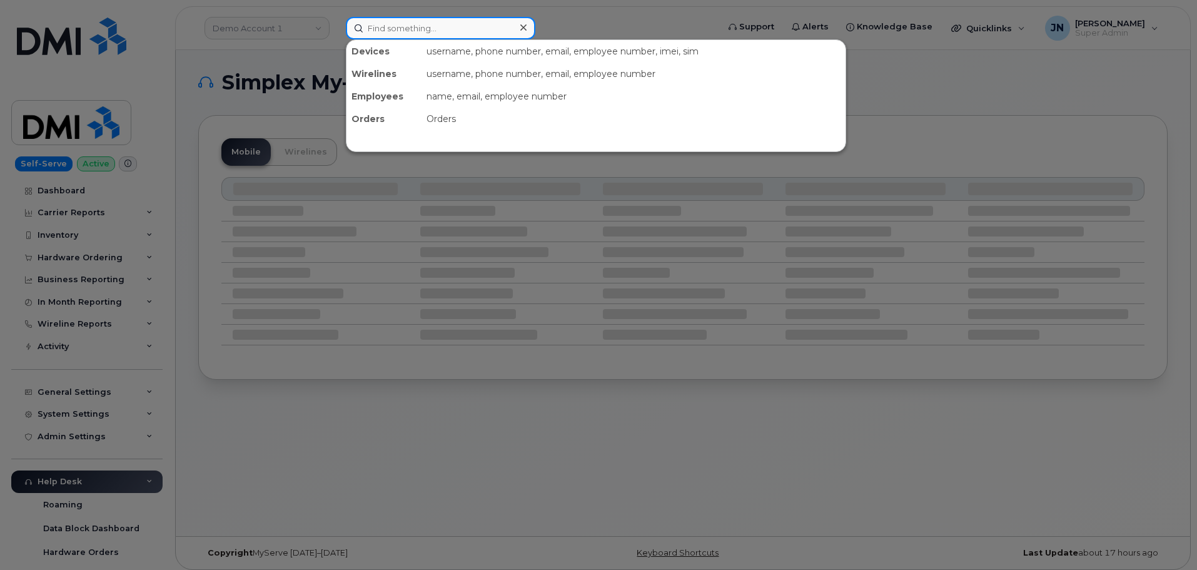
paste input "10048227"
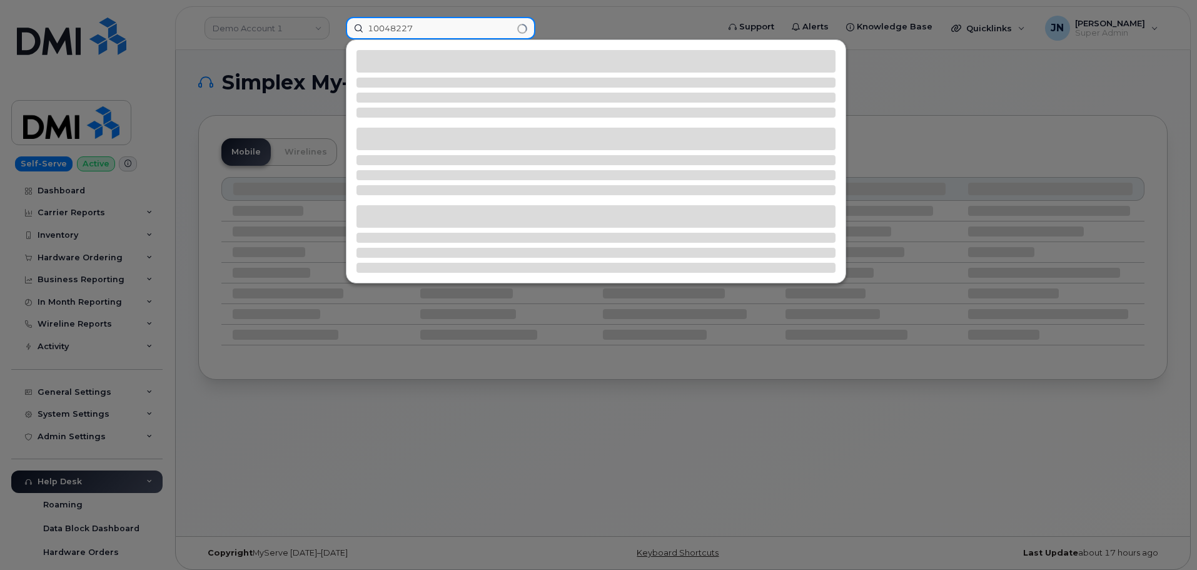
type input "10048227"
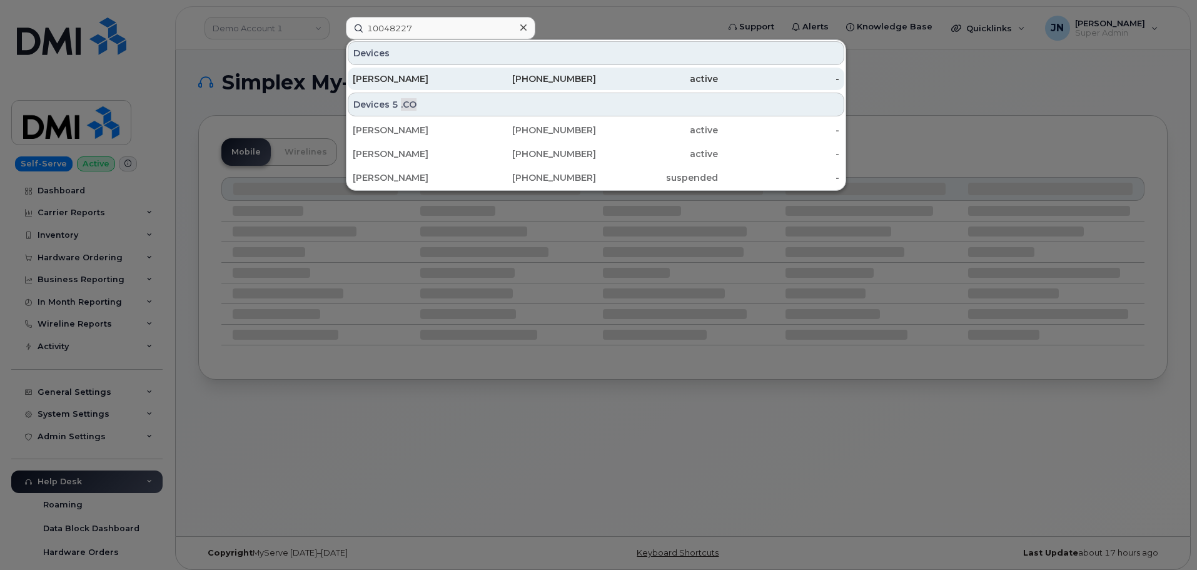
drag, startPoint x: 439, startPoint y: 78, endPoint x: 449, endPoint y: 79, distance: 9.6
click at [439, 78] on div "[PERSON_NAME]" at bounding box center [414, 79] width 122 height 13
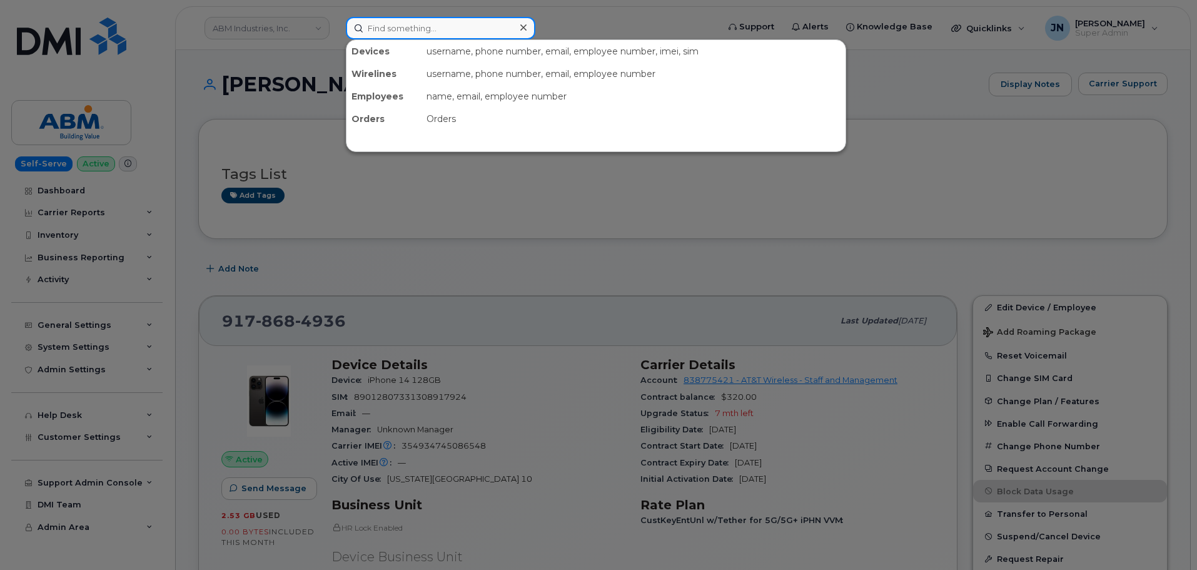
click at [455, 30] on input at bounding box center [441, 28] width 190 height 23
paste input "786.493.3175"
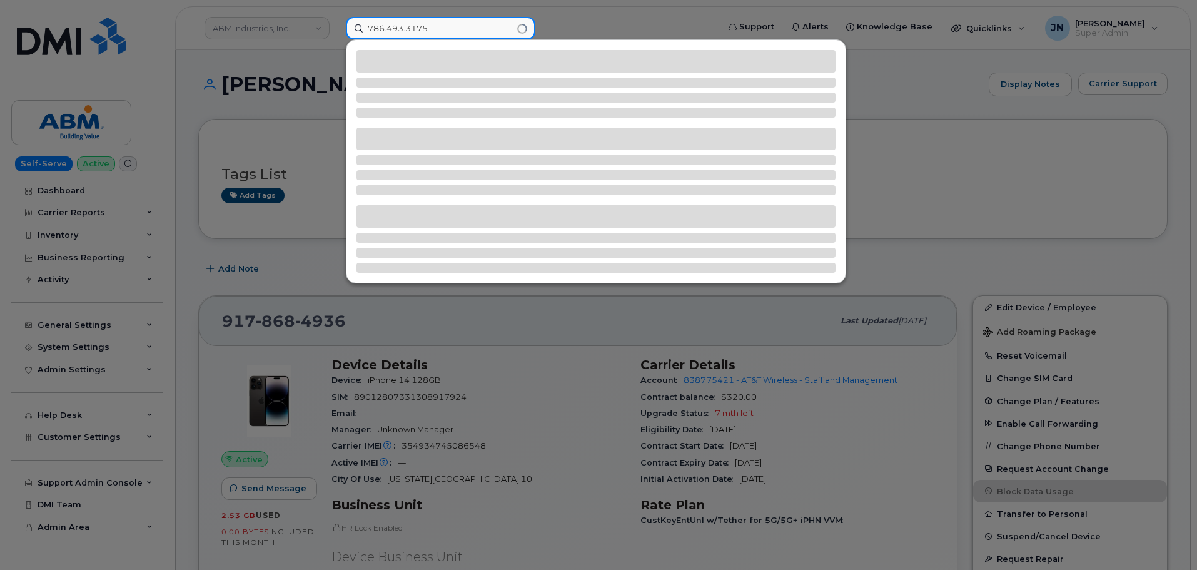
type input "786.493.3175"
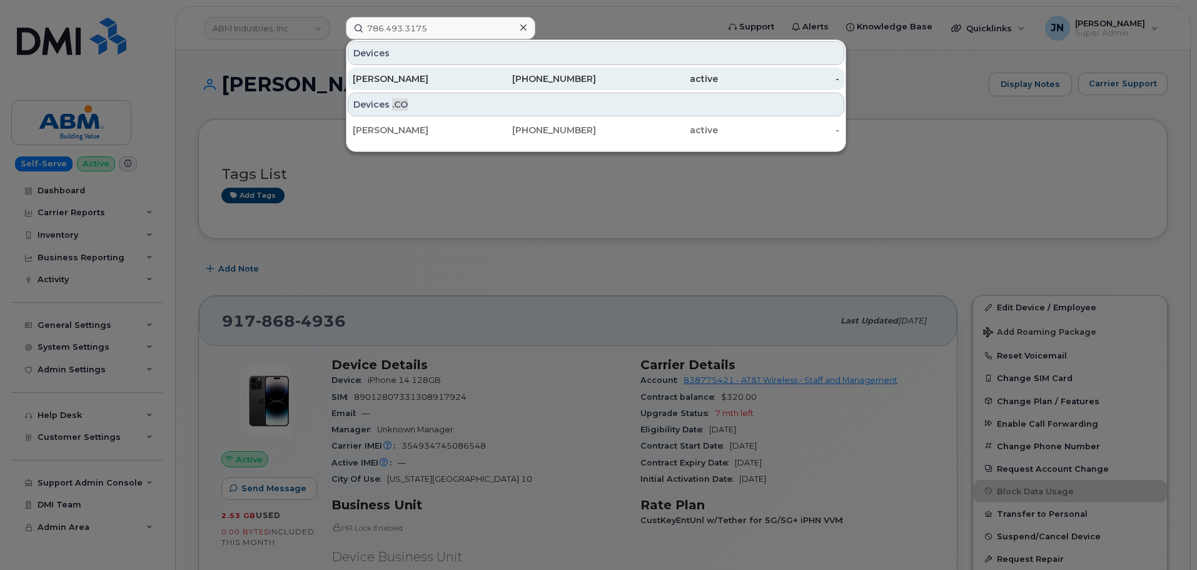
click at [474, 80] on link "PEDRO GUZMAN LAGUER 786-493-3175 active -" at bounding box center [596, 79] width 497 height 23
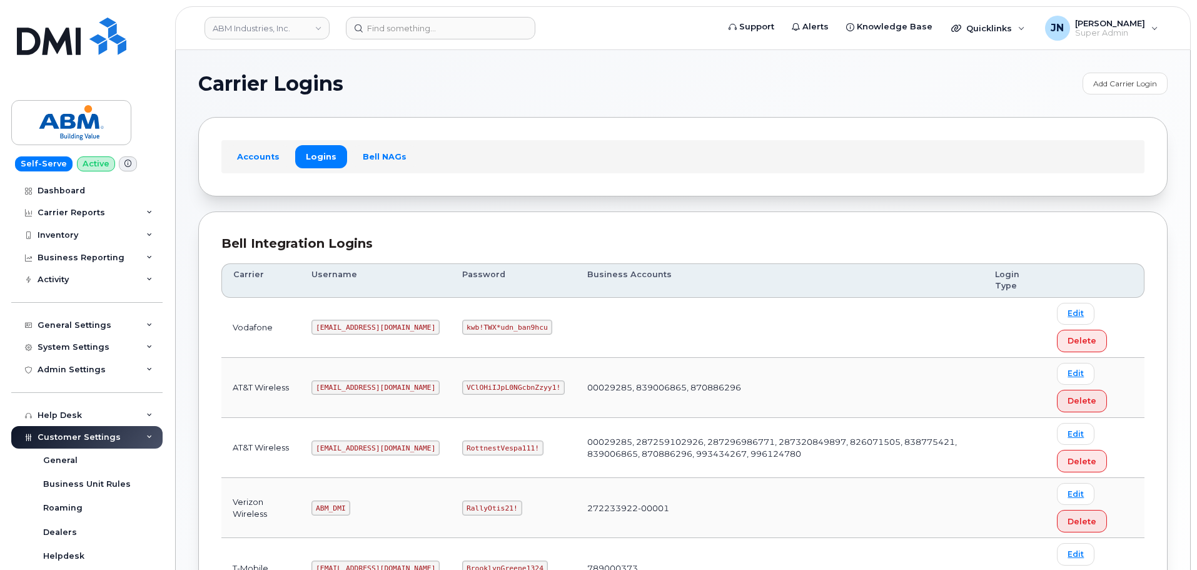
scroll to position [167, 0]
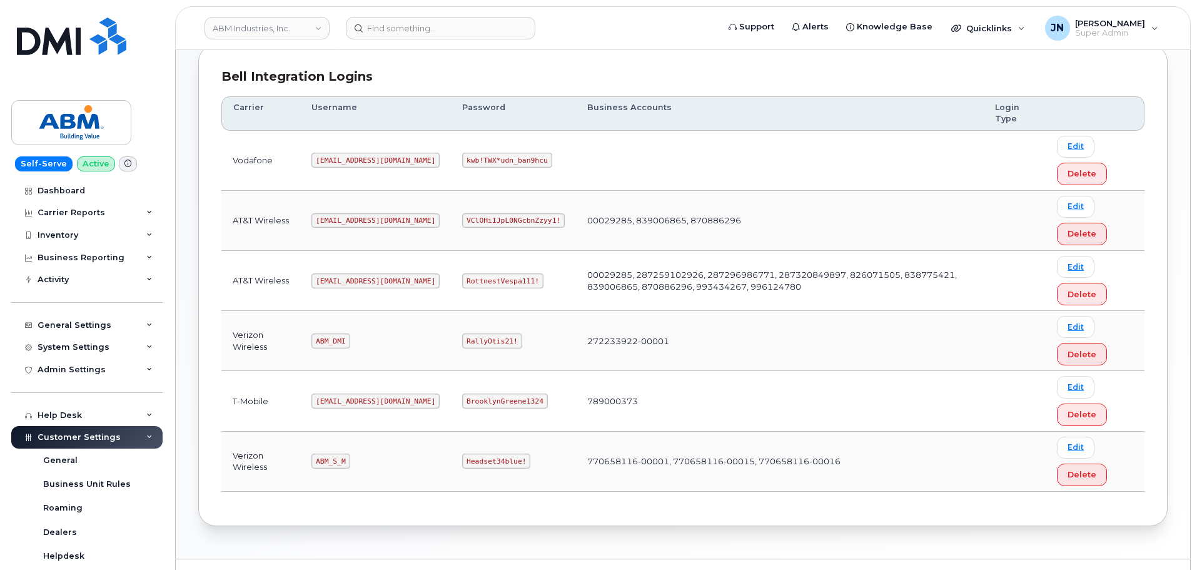
click at [332, 460] on code "ABM_S_M" at bounding box center [331, 461] width 38 height 15
copy code "ABM_S_M"
click at [462, 457] on code "Headset34blue!" at bounding box center [496, 461] width 68 height 15
click at [462, 458] on code "Headset34blue!" at bounding box center [496, 461] width 68 height 15
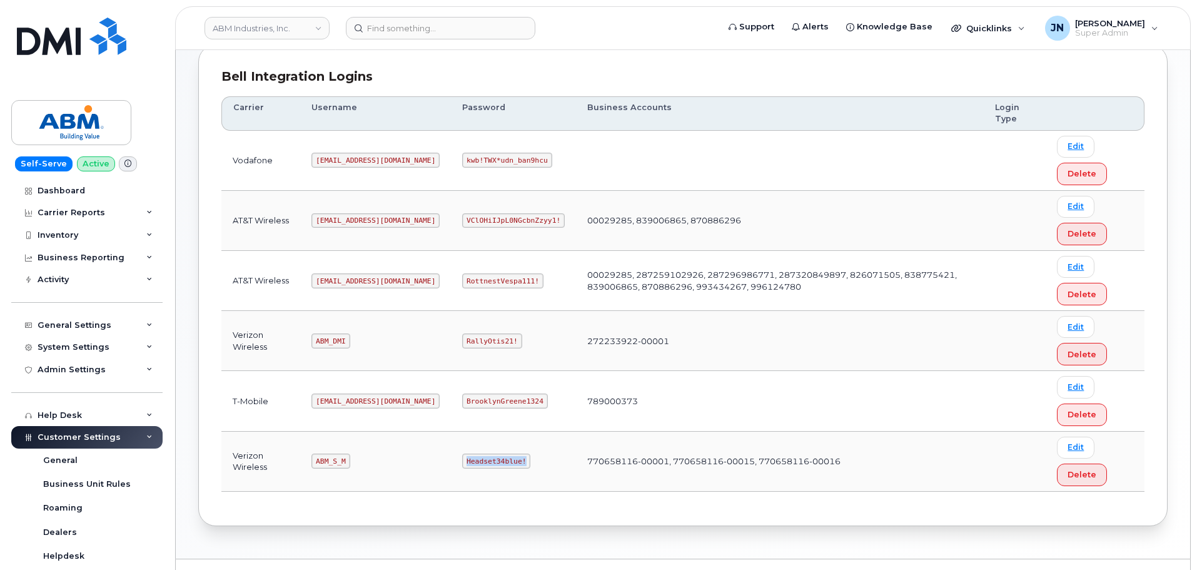
click at [462, 458] on code "Headset34blue!" at bounding box center [496, 461] width 68 height 15
copy code "Headset34blue!"
